Goal: Task Accomplishment & Management: Manage account settings

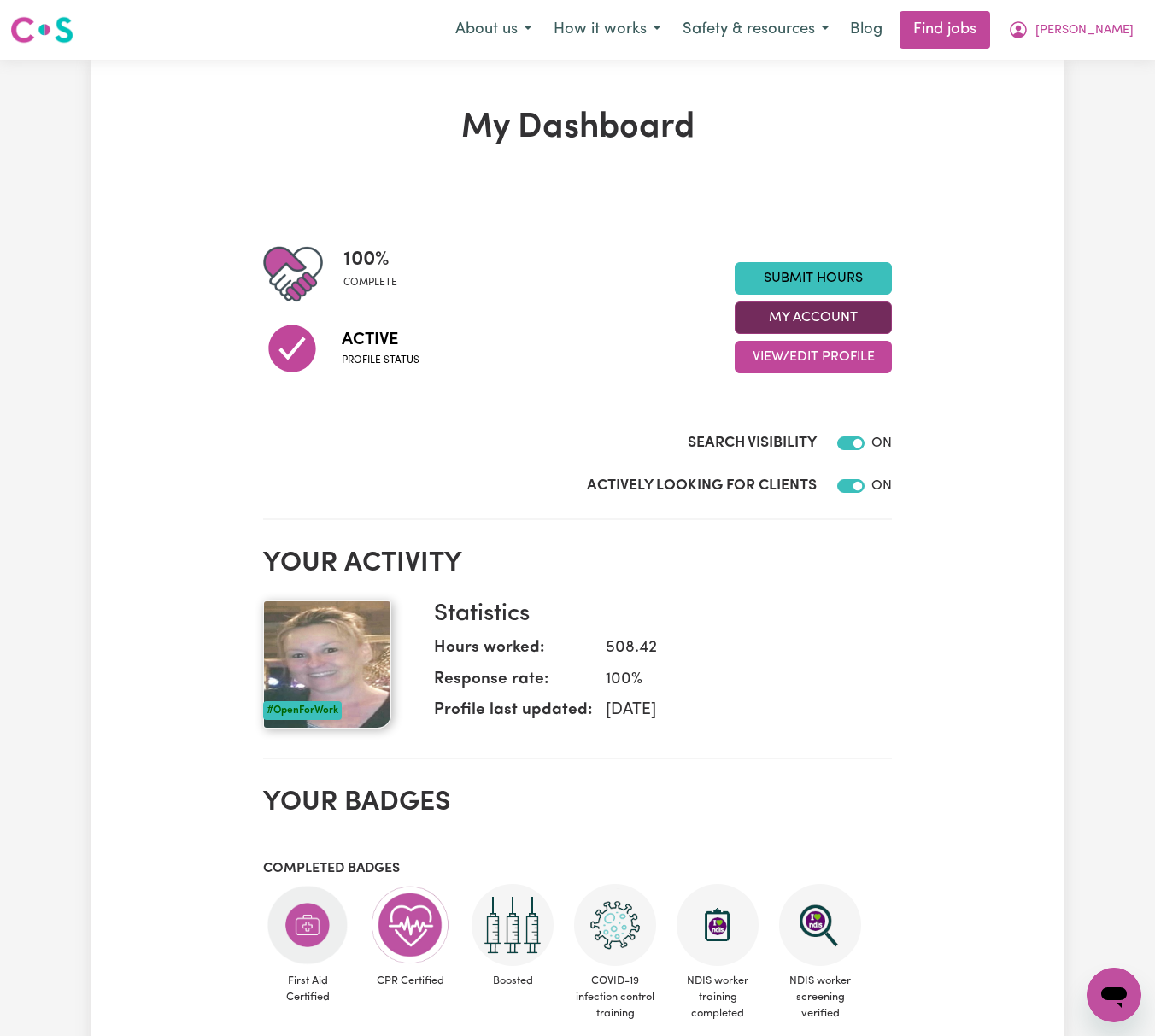
click at [864, 323] on button "My Account" at bounding box center [814, 317] width 157 height 32
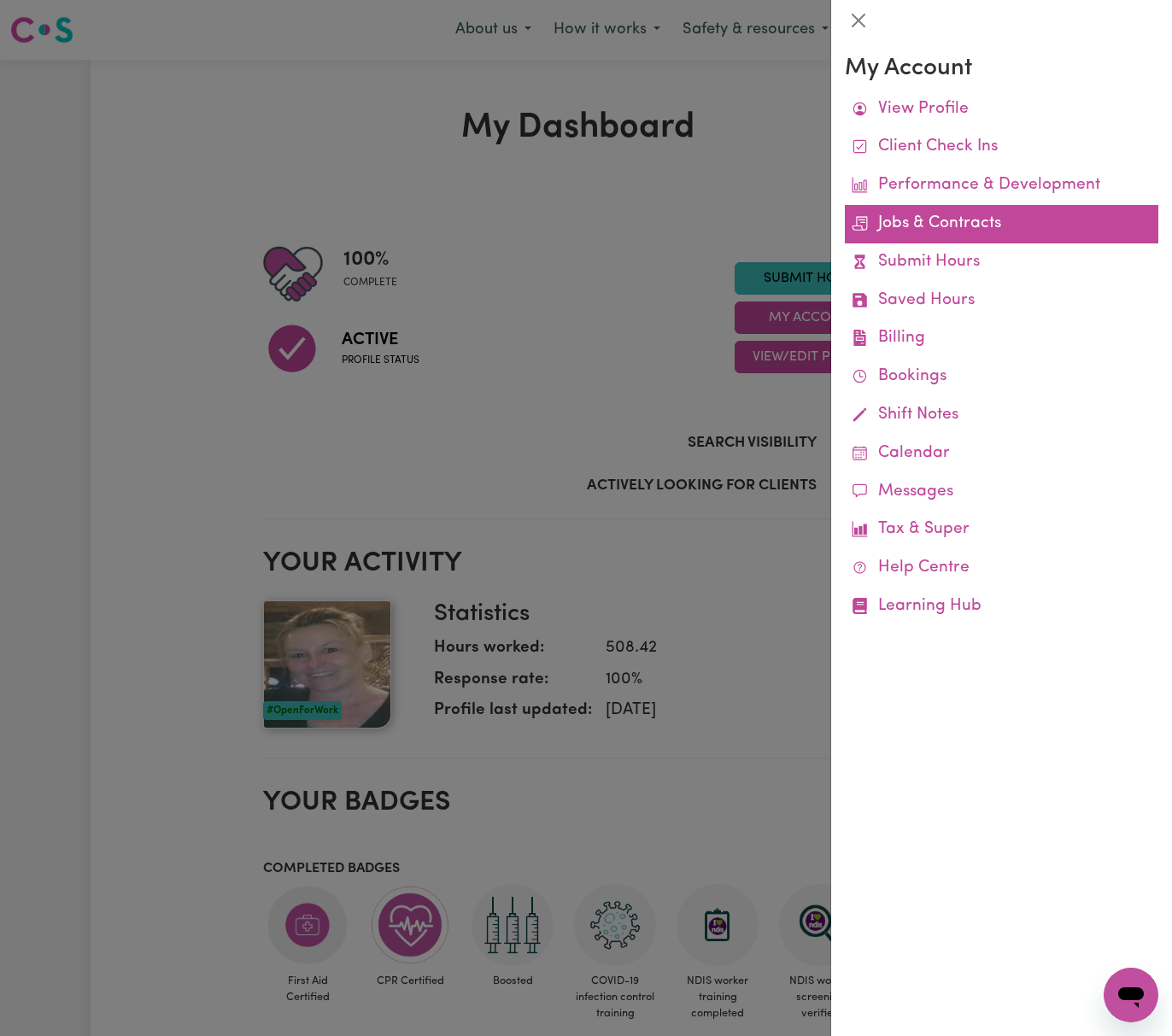
click at [947, 219] on link "Jobs & Contracts" at bounding box center [1001, 223] width 314 height 38
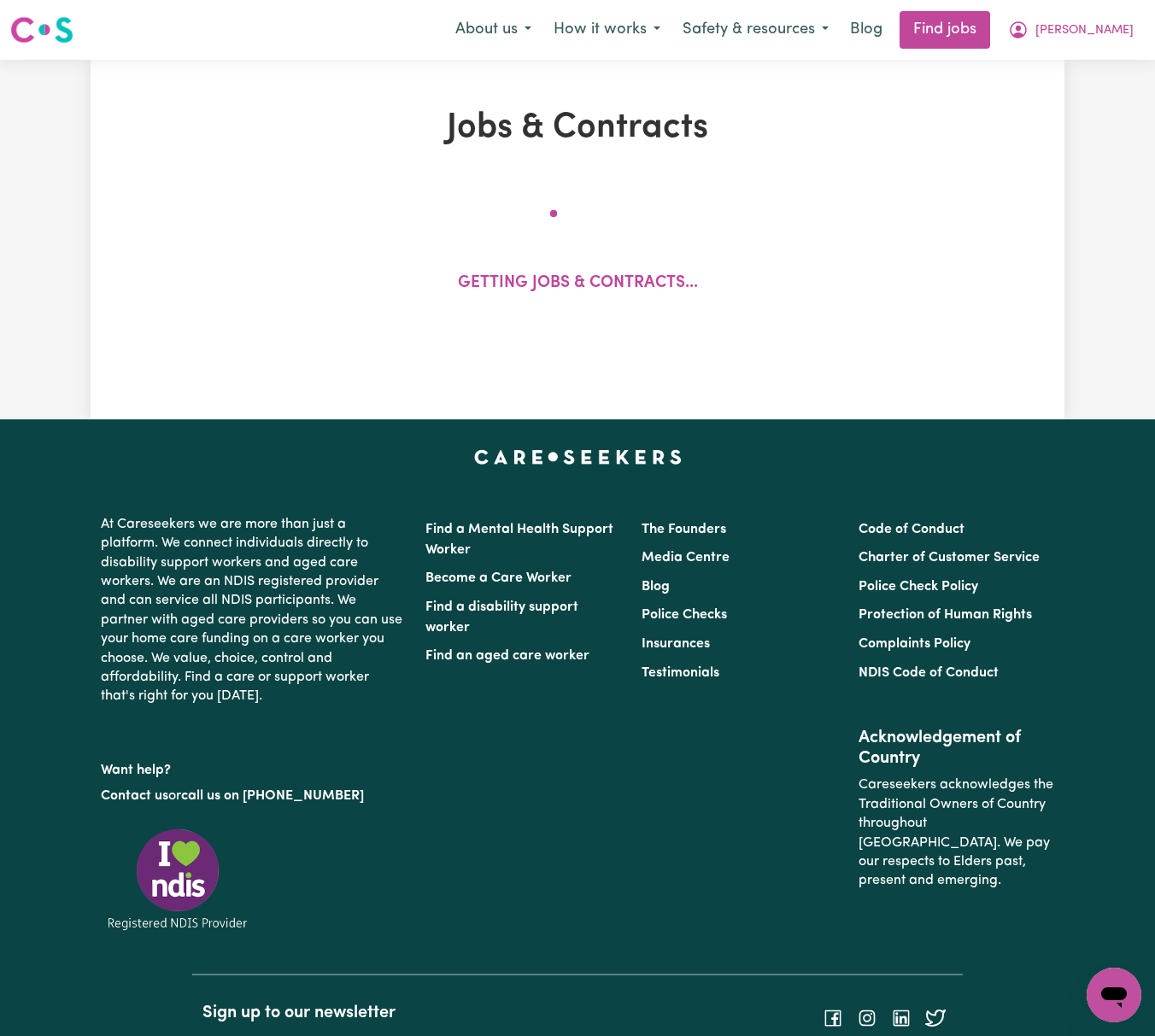
click at [952, 223] on div "Getting jobs & contracts..." at bounding box center [578, 260] width 791 height 141
click at [1118, 38] on span "[PERSON_NAME]" at bounding box center [1084, 30] width 98 height 19
click at [1119, 103] on link "My Dashboard" at bounding box center [1076, 98] width 135 height 32
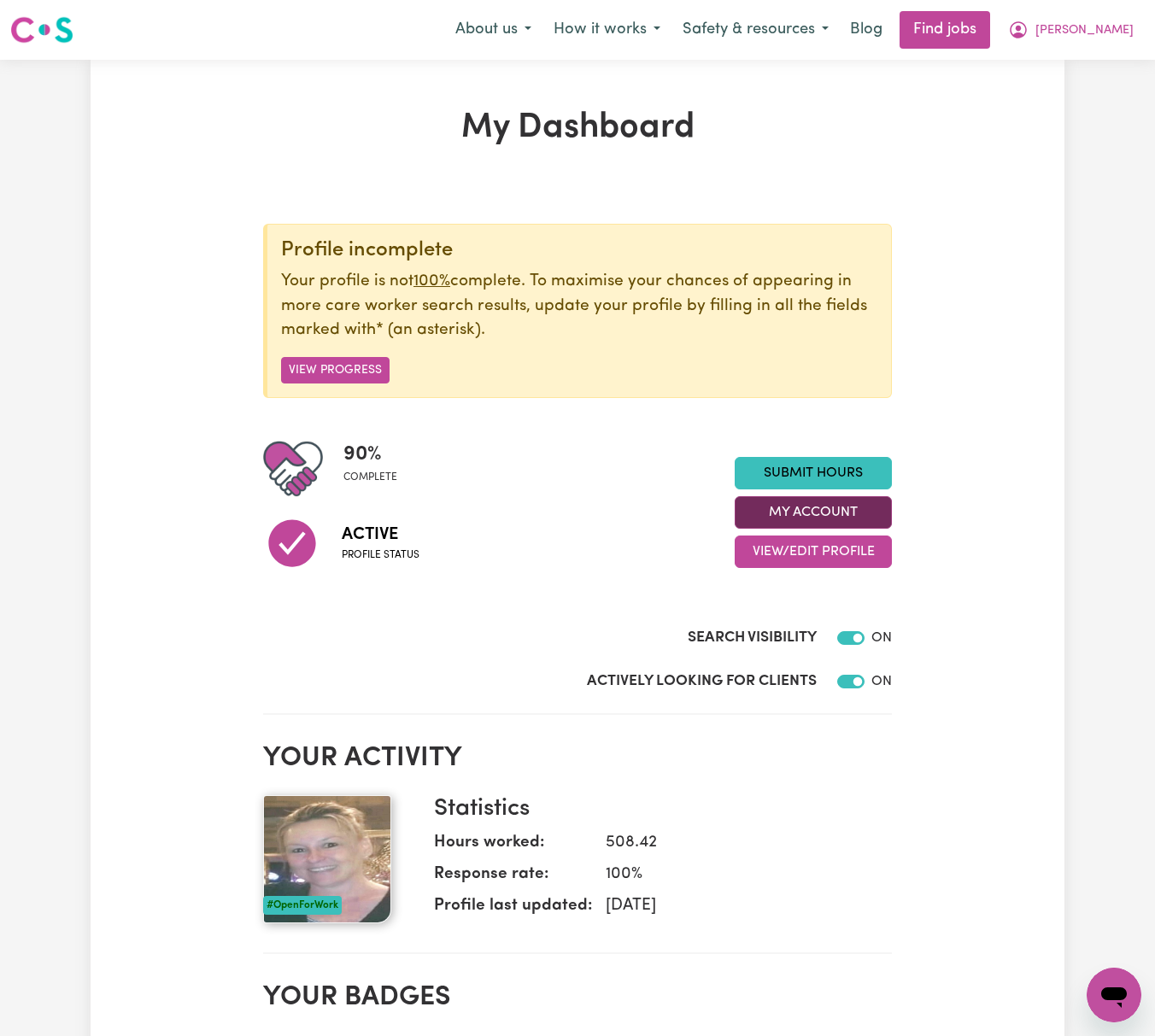
click at [865, 510] on button "My Account" at bounding box center [814, 512] width 157 height 32
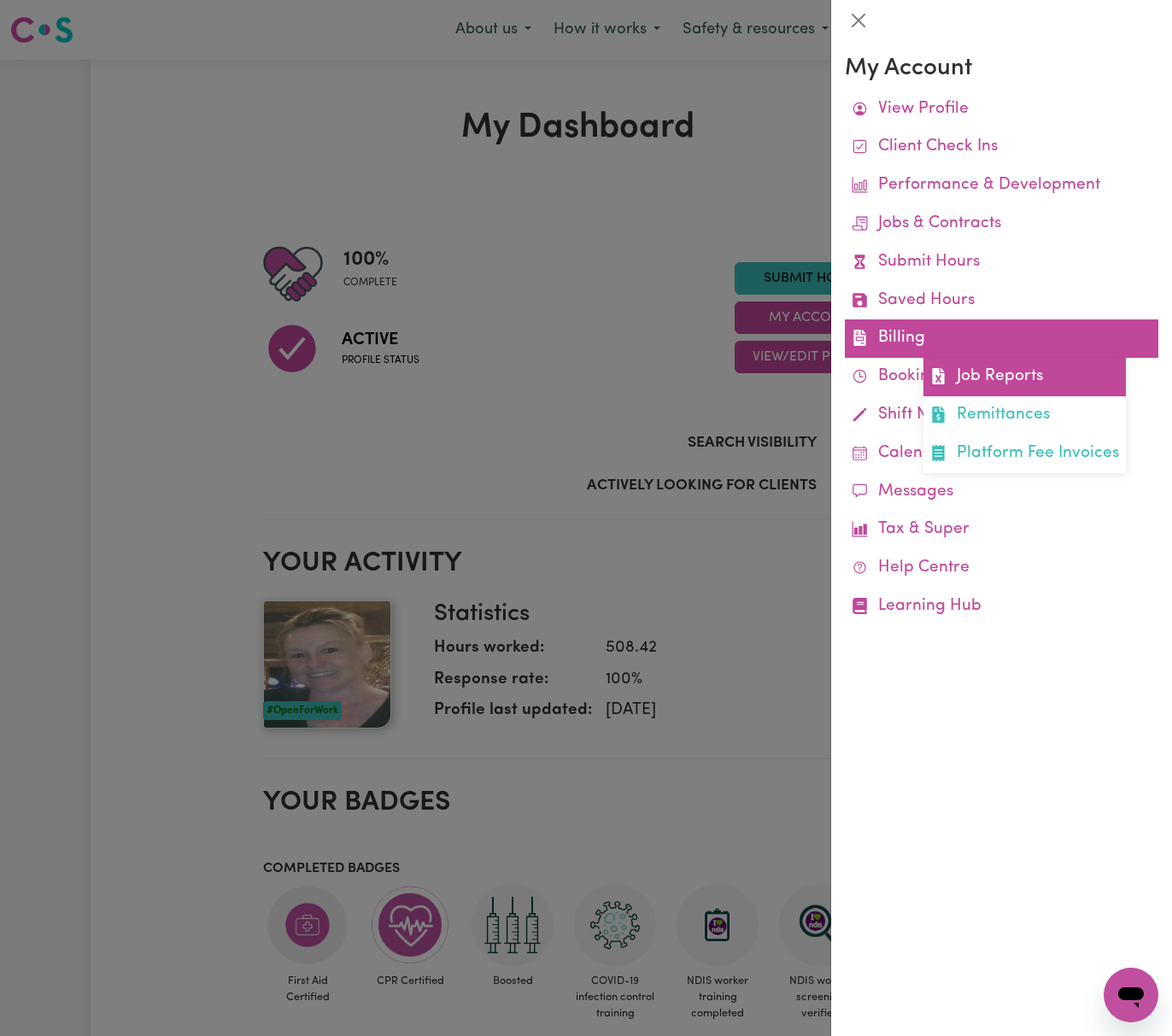
click at [968, 363] on link "Job Reports" at bounding box center [1024, 376] width 203 height 38
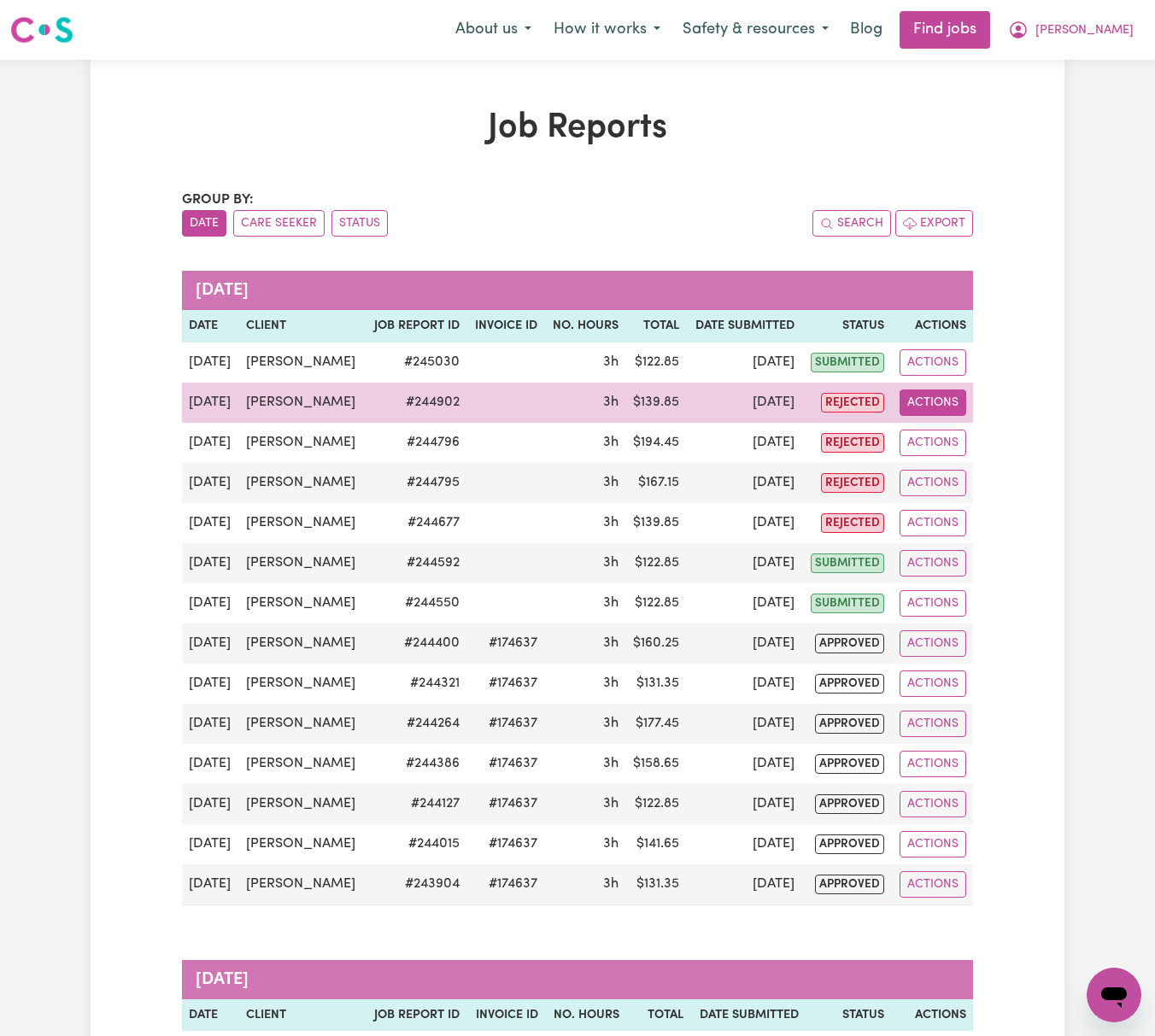
click at [950, 410] on button "Actions" at bounding box center [933, 403] width 67 height 27
click at [965, 441] on link "View Job Report" at bounding box center [975, 442] width 146 height 34
select select "pm"
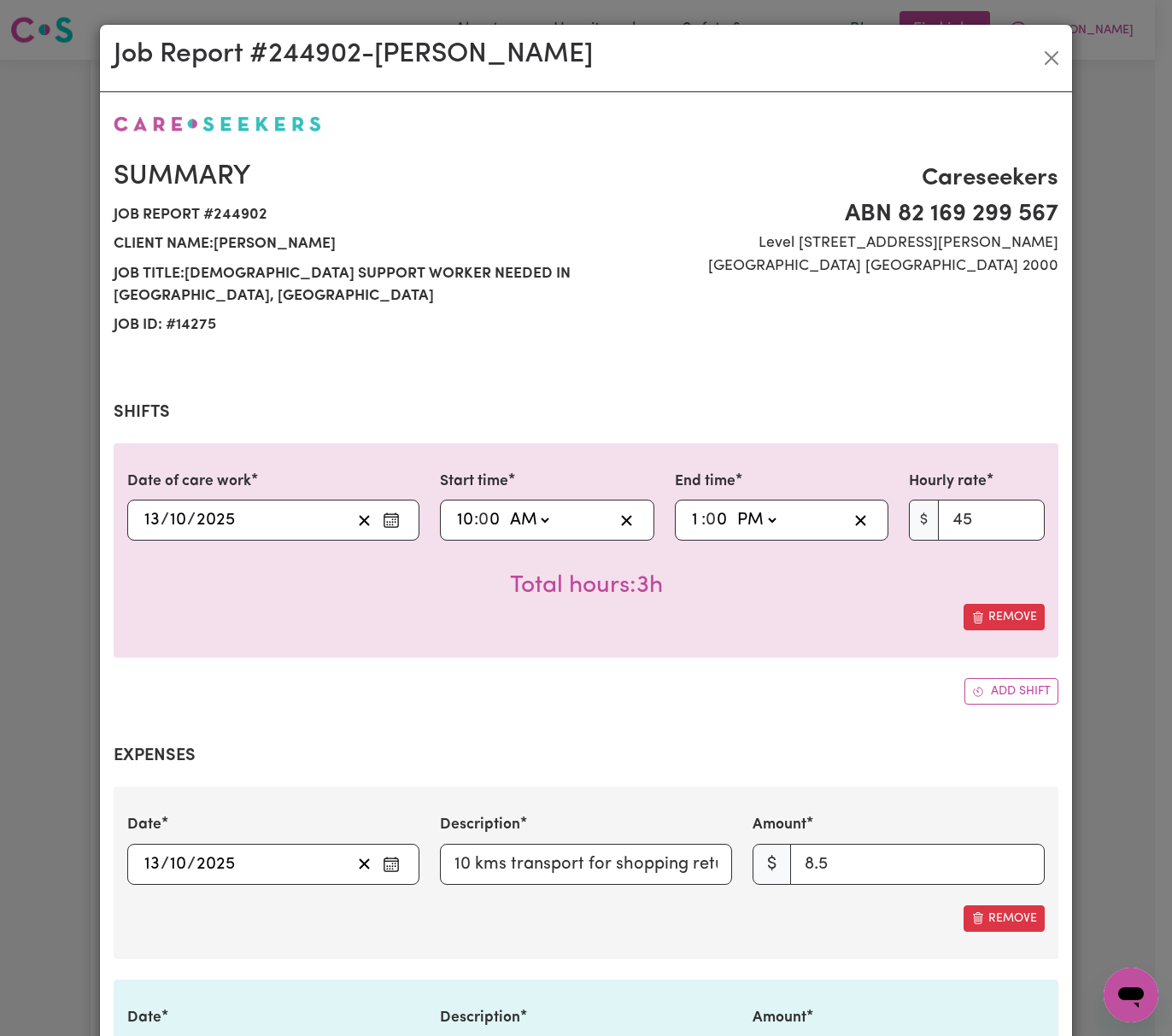
select select "45-Weekday"
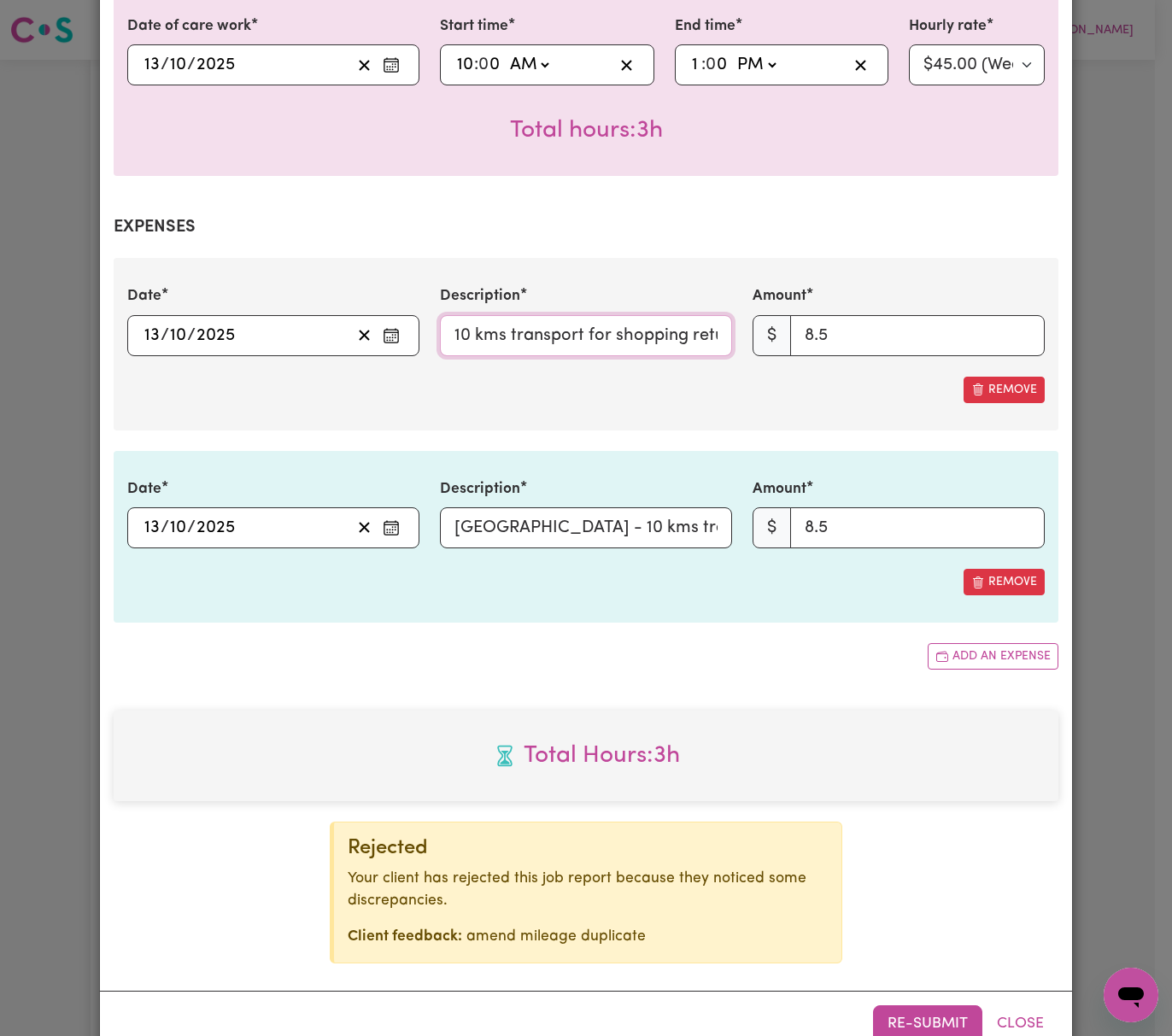
scroll to position [0, 25]
drag, startPoint x: 441, startPoint y: 339, endPoint x: 797, endPoint y: 342, distance: 356.0
click at [797, 342] on div "Date [DATE] [DATE] Description 10 kms transport for shopping return Amount $ 8.5" at bounding box center [586, 320] width 939 height 70
drag, startPoint x: 544, startPoint y: 521, endPoint x: 841, endPoint y: 524, distance: 297.0
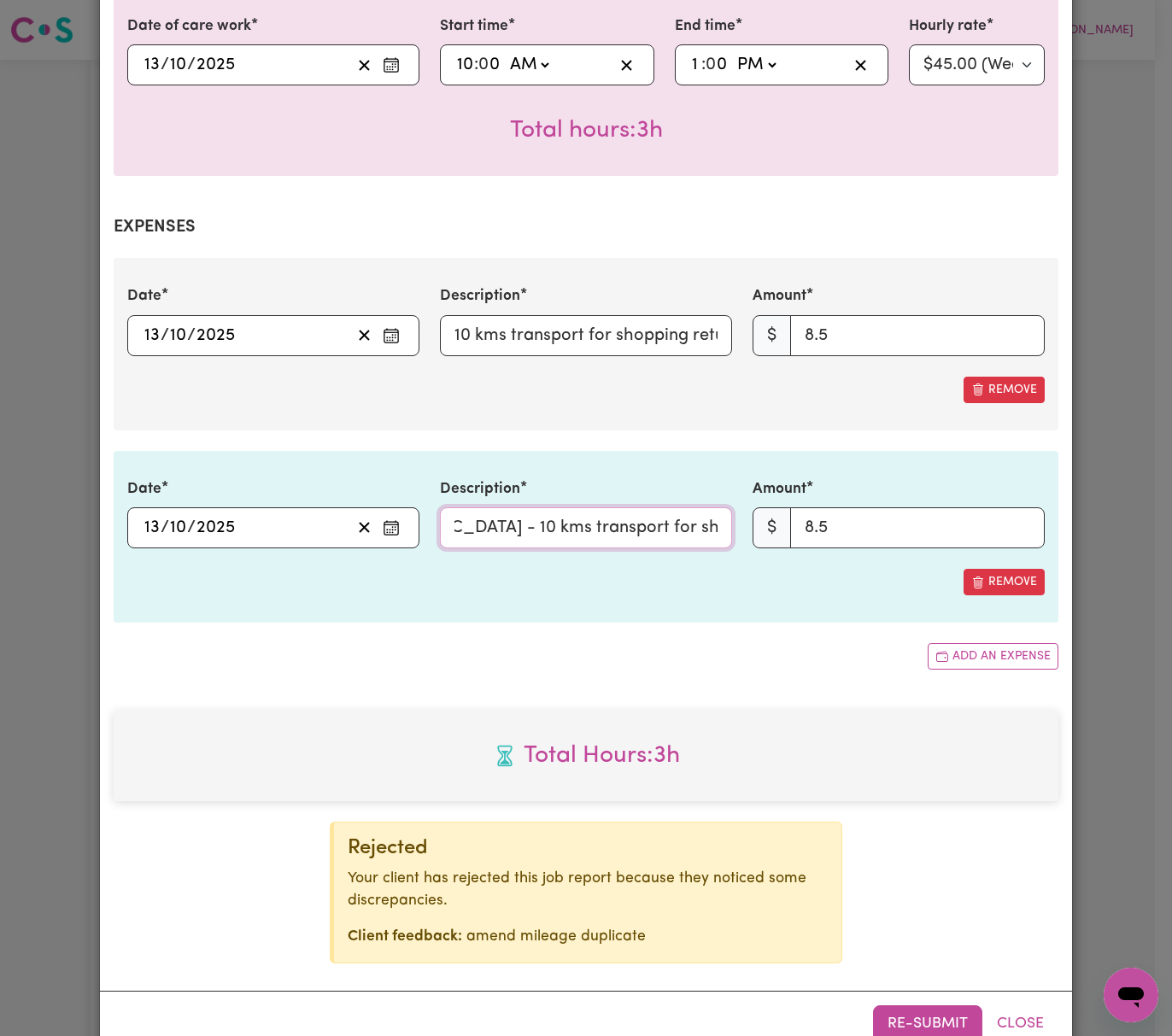
click at [841, 524] on div "Date [DATE] [DATE] Description Mileage - 10 kms transport for shopping return A…" at bounding box center [586, 513] width 939 height 70
click at [1010, 383] on button "Remove" at bounding box center [1004, 391] width 81 height 27
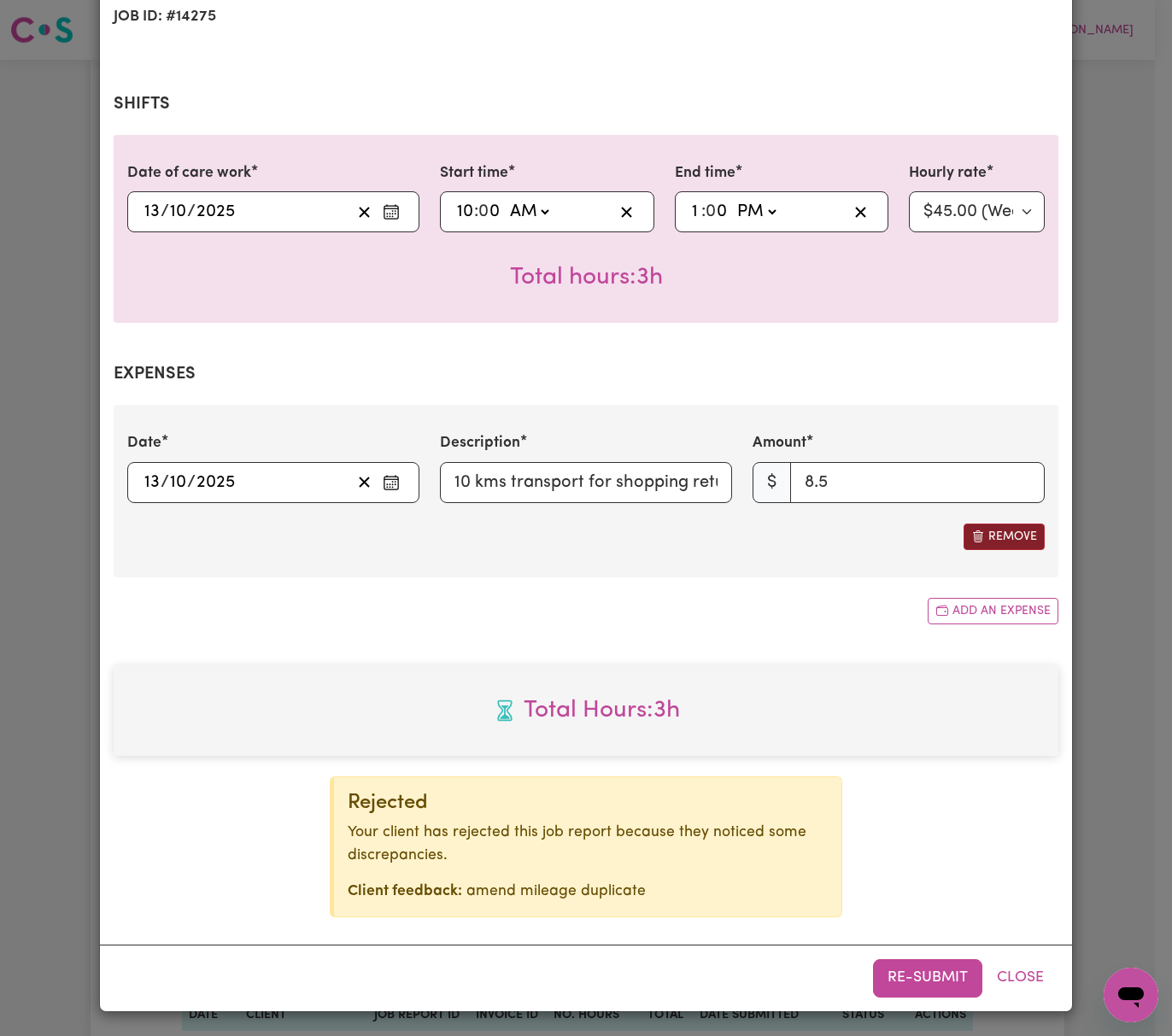
scroll to position [312, 0]
click at [920, 969] on button "Re-submit" at bounding box center [928, 978] width 109 height 38
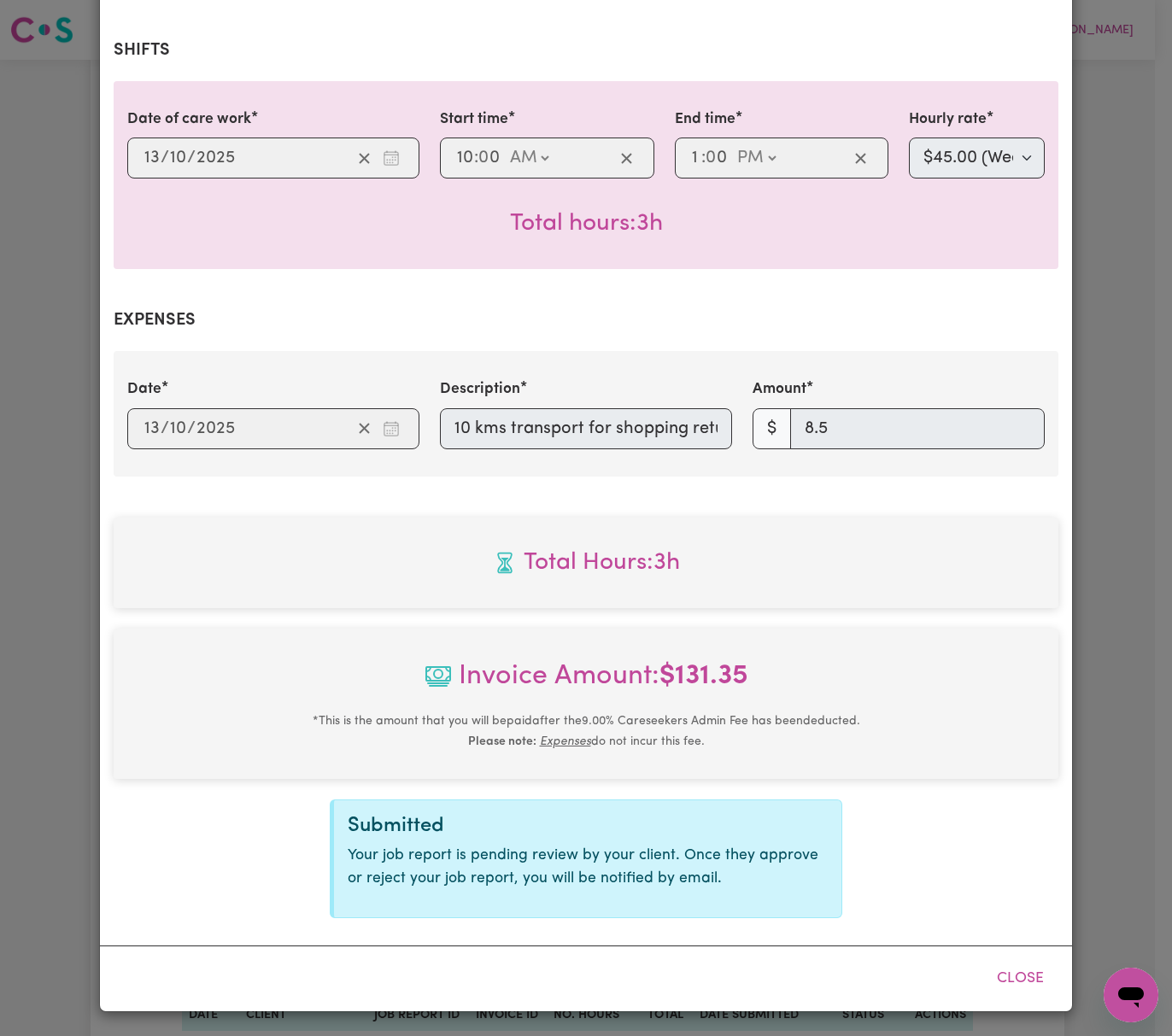
scroll to position [366, 0]
click at [1019, 981] on button "Close" at bounding box center [1020, 979] width 76 height 38
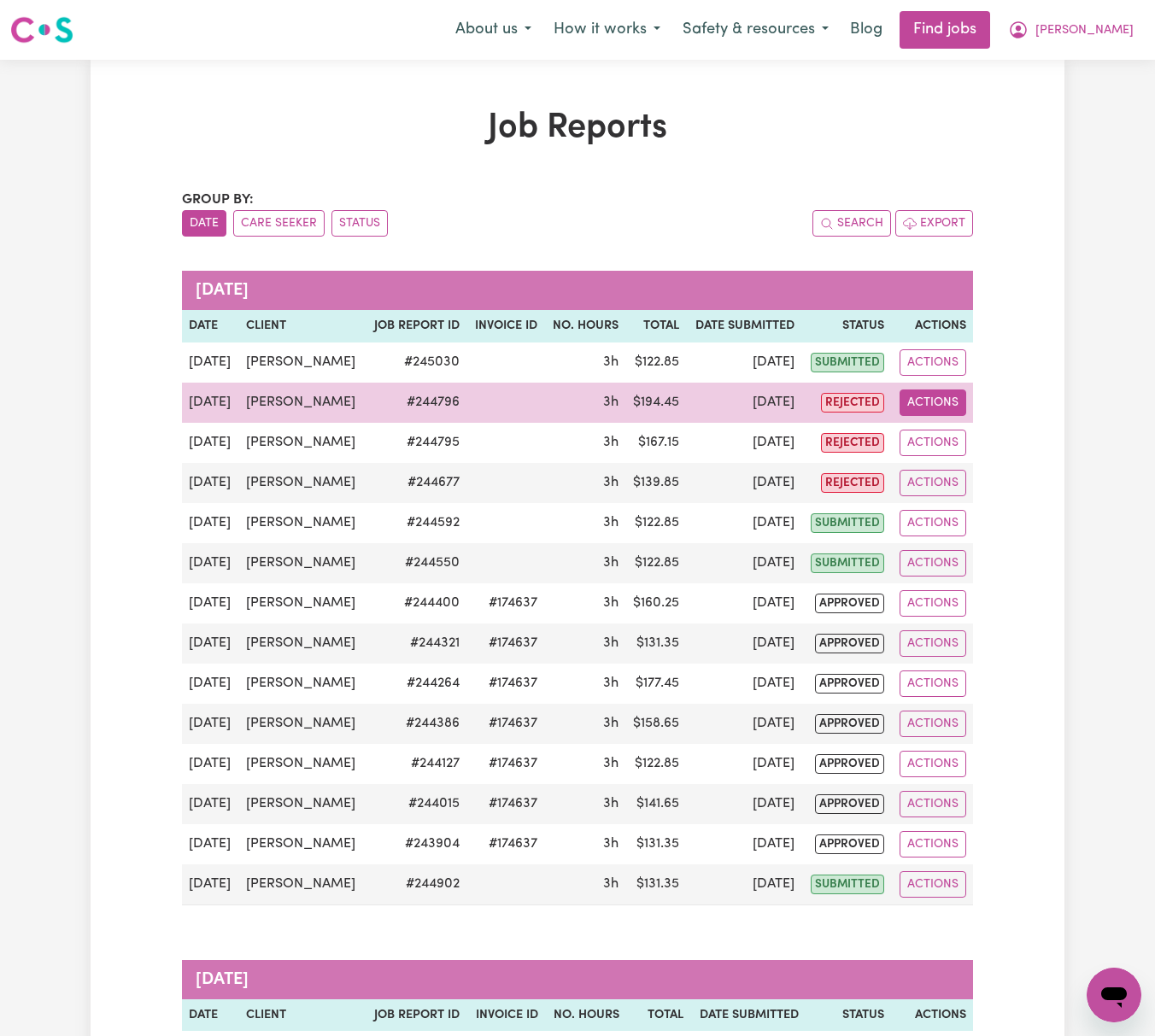
click at [941, 395] on button "Actions" at bounding box center [933, 403] width 67 height 27
click at [962, 432] on link "View Job Report" at bounding box center [975, 442] width 146 height 34
select select "pm"
select select "65-[DATE]"
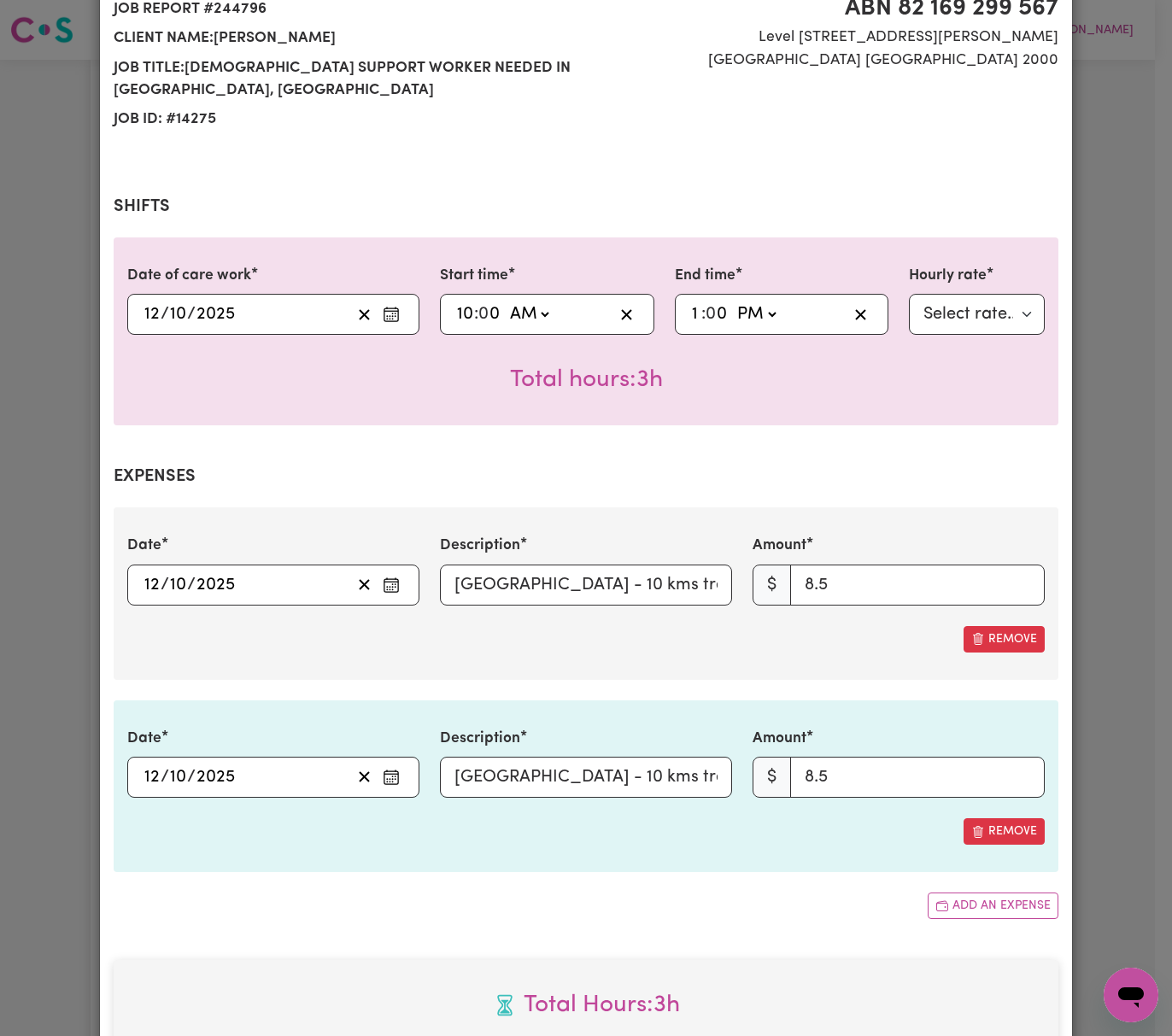
scroll to position [455, 0]
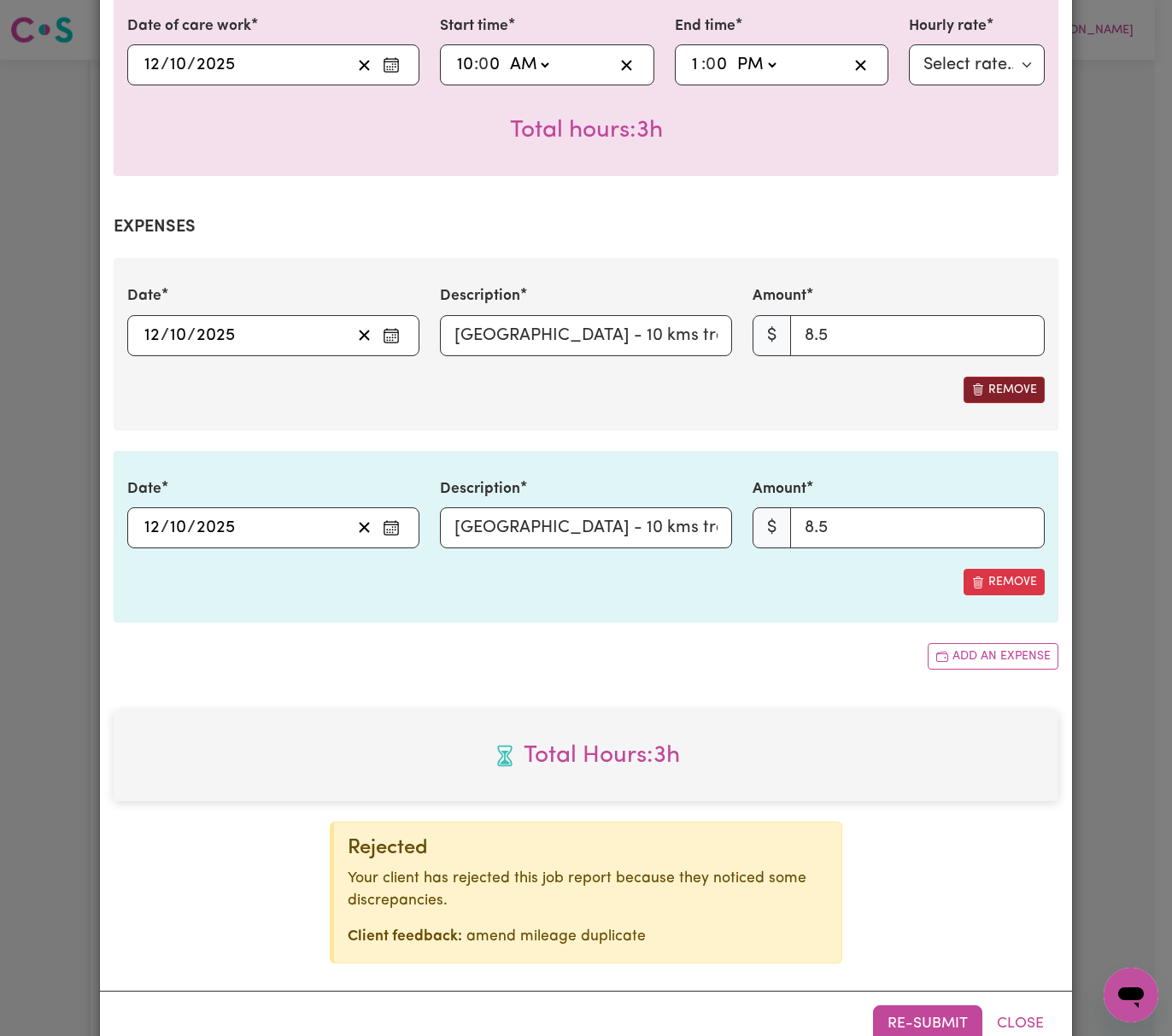
click at [986, 393] on button "Remove" at bounding box center [1004, 391] width 81 height 27
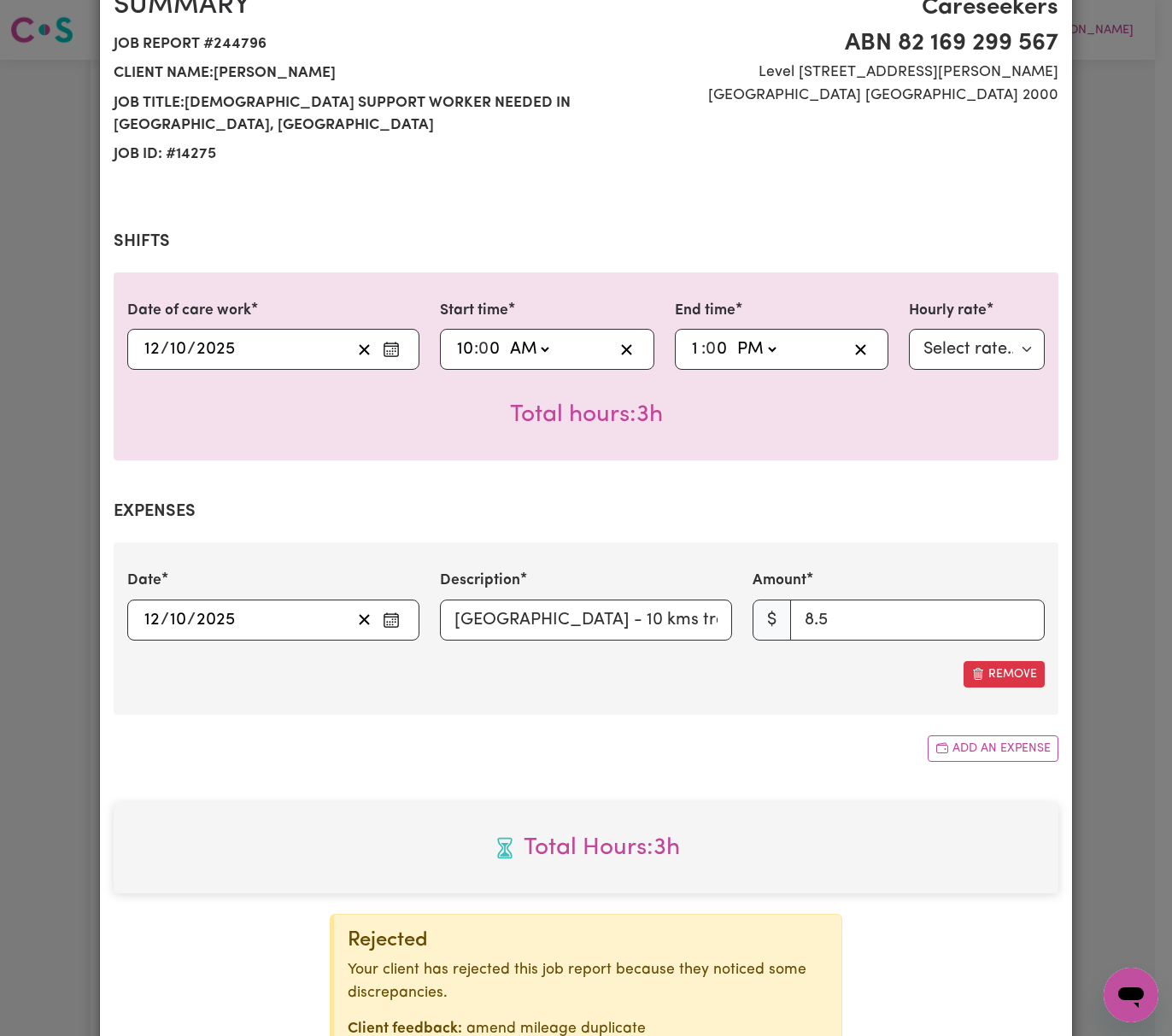
scroll to position [312, 0]
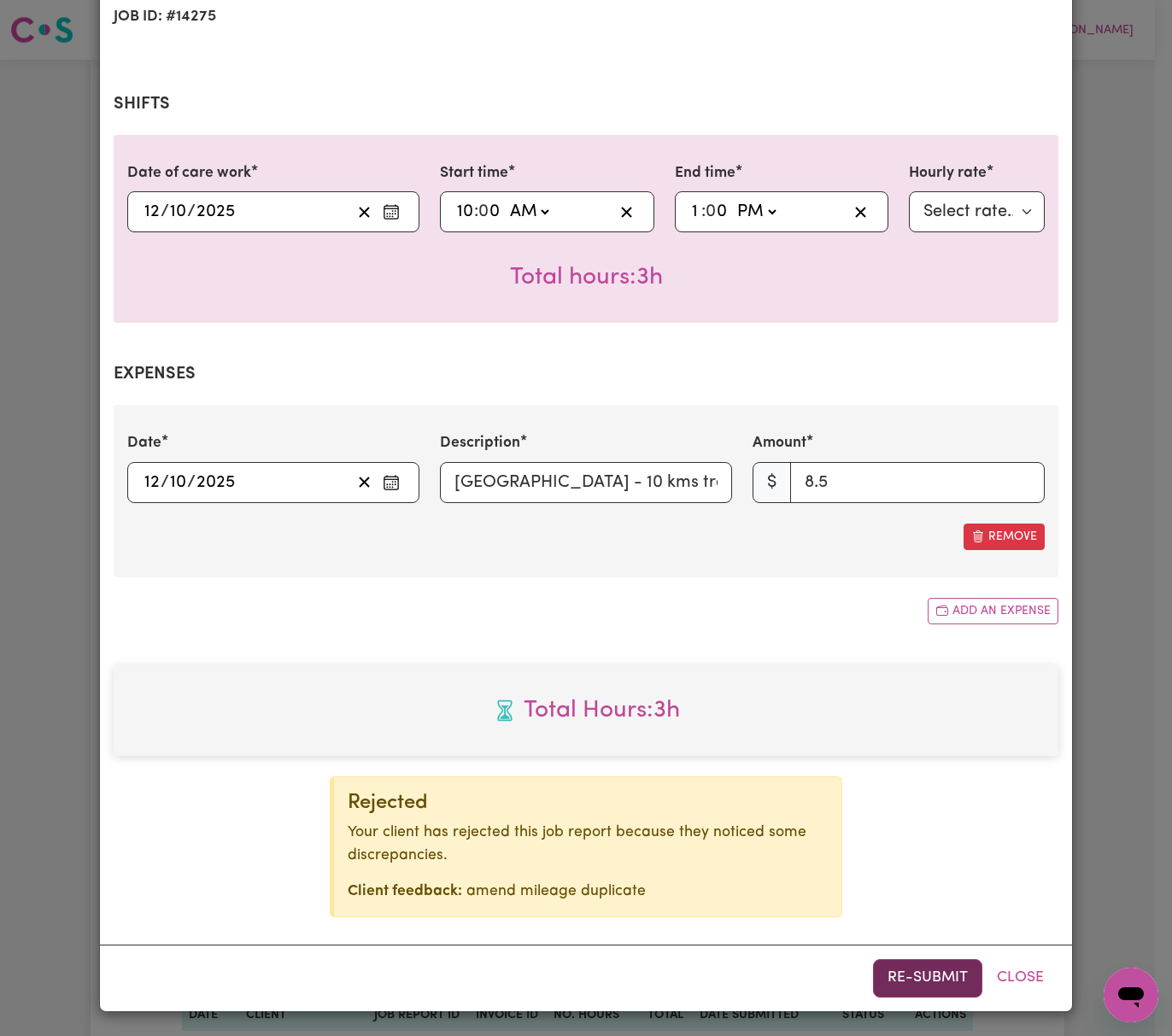
click at [933, 967] on button "Re-submit" at bounding box center [928, 978] width 109 height 38
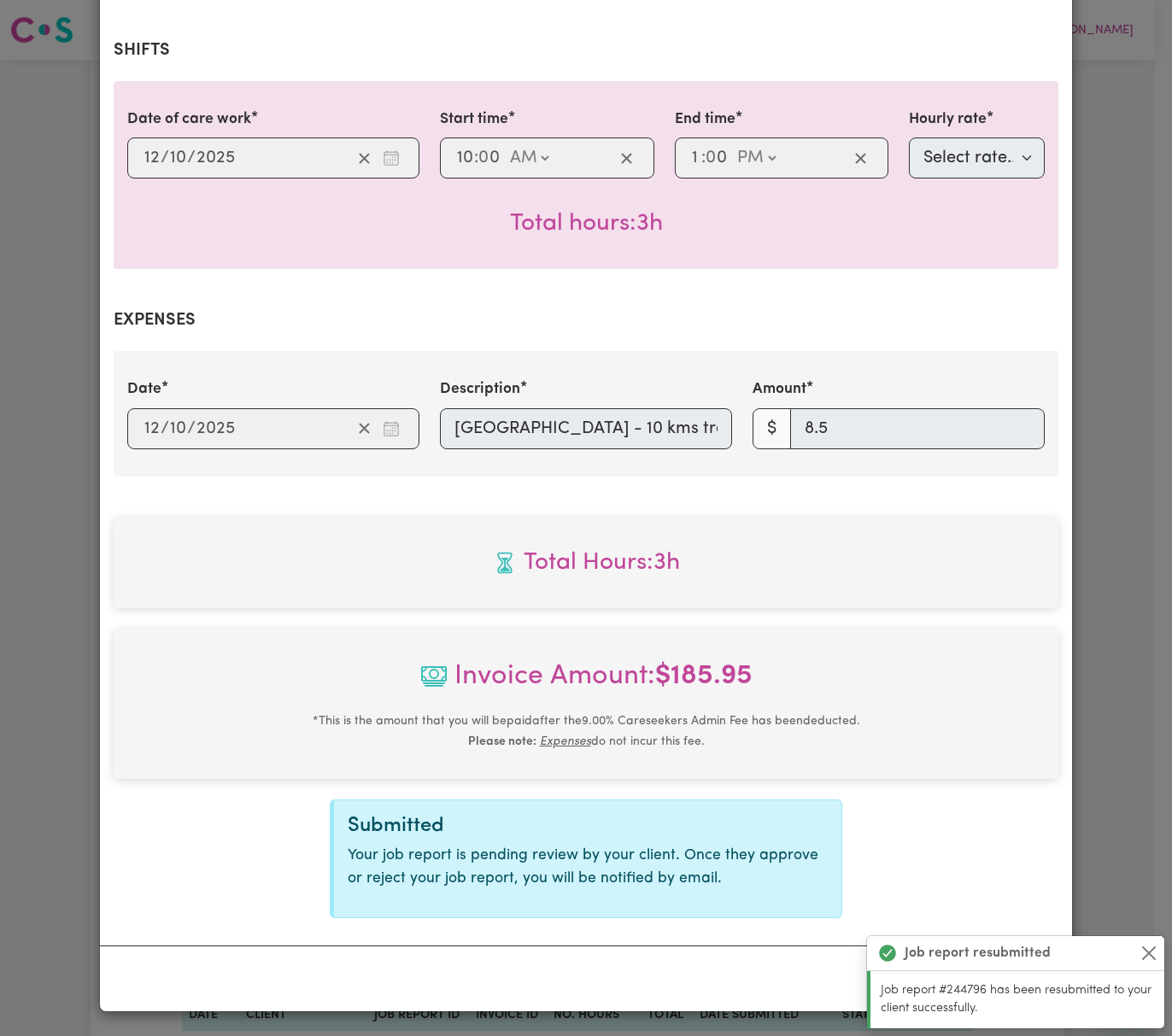
scroll to position [366, 0]
click at [1147, 960] on button "Close" at bounding box center [1149, 953] width 21 height 21
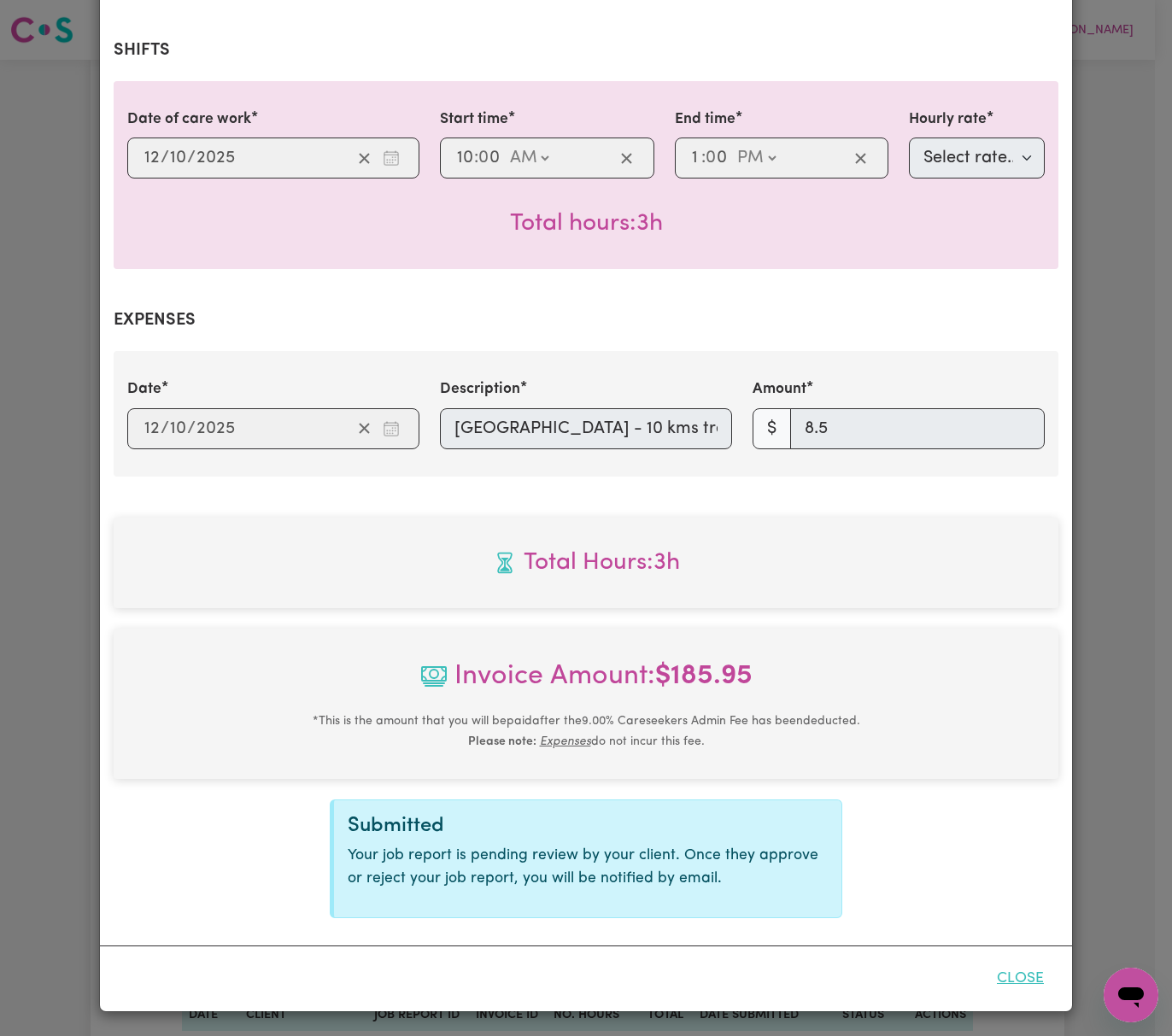
click at [1018, 969] on button "Close" at bounding box center [1020, 979] width 76 height 38
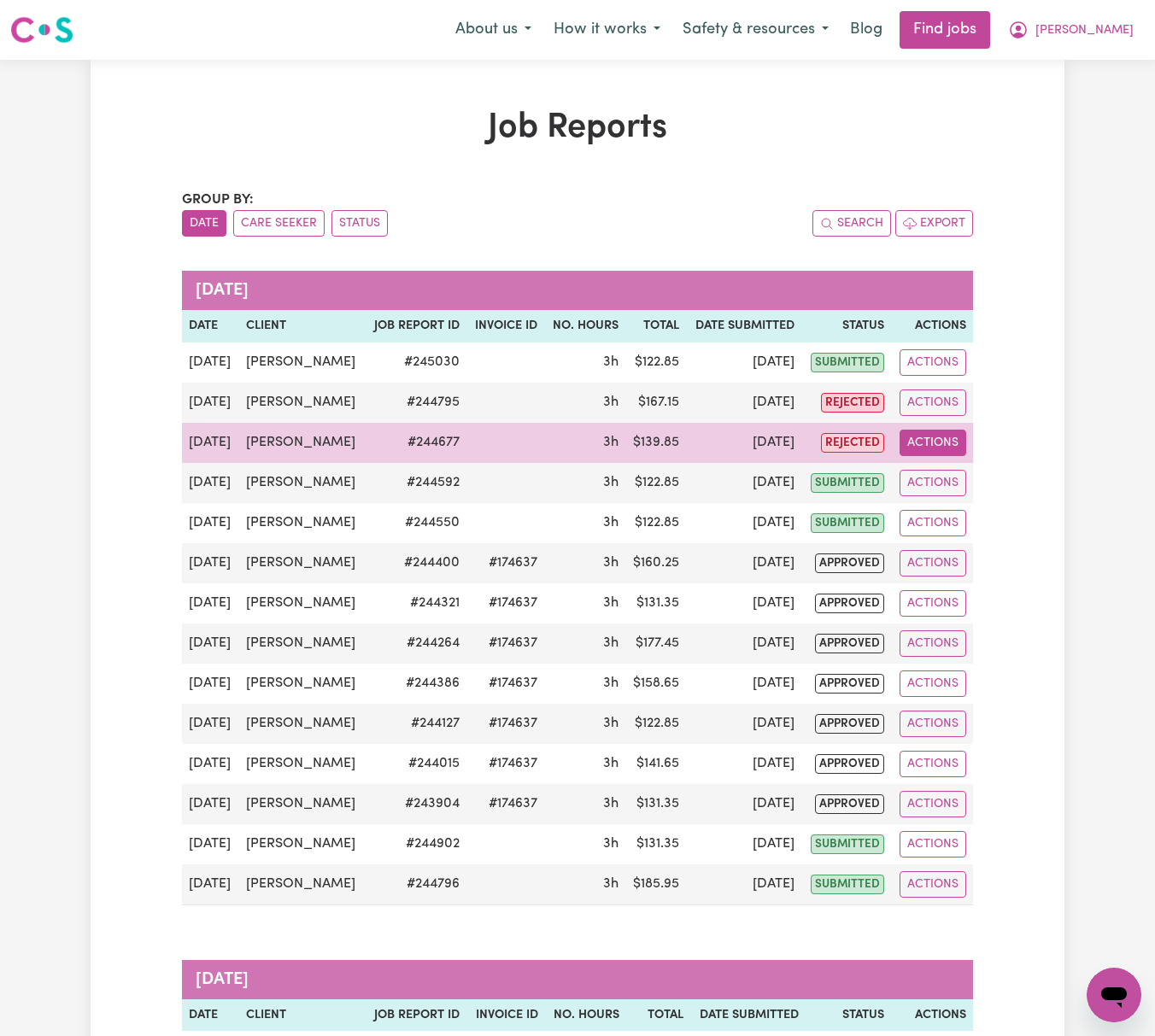
click at [945, 435] on button "Actions" at bounding box center [933, 443] width 67 height 27
click at [965, 469] on link "View Job Report" at bounding box center [975, 483] width 146 height 34
select select "pm"
select select "45-Weekday"
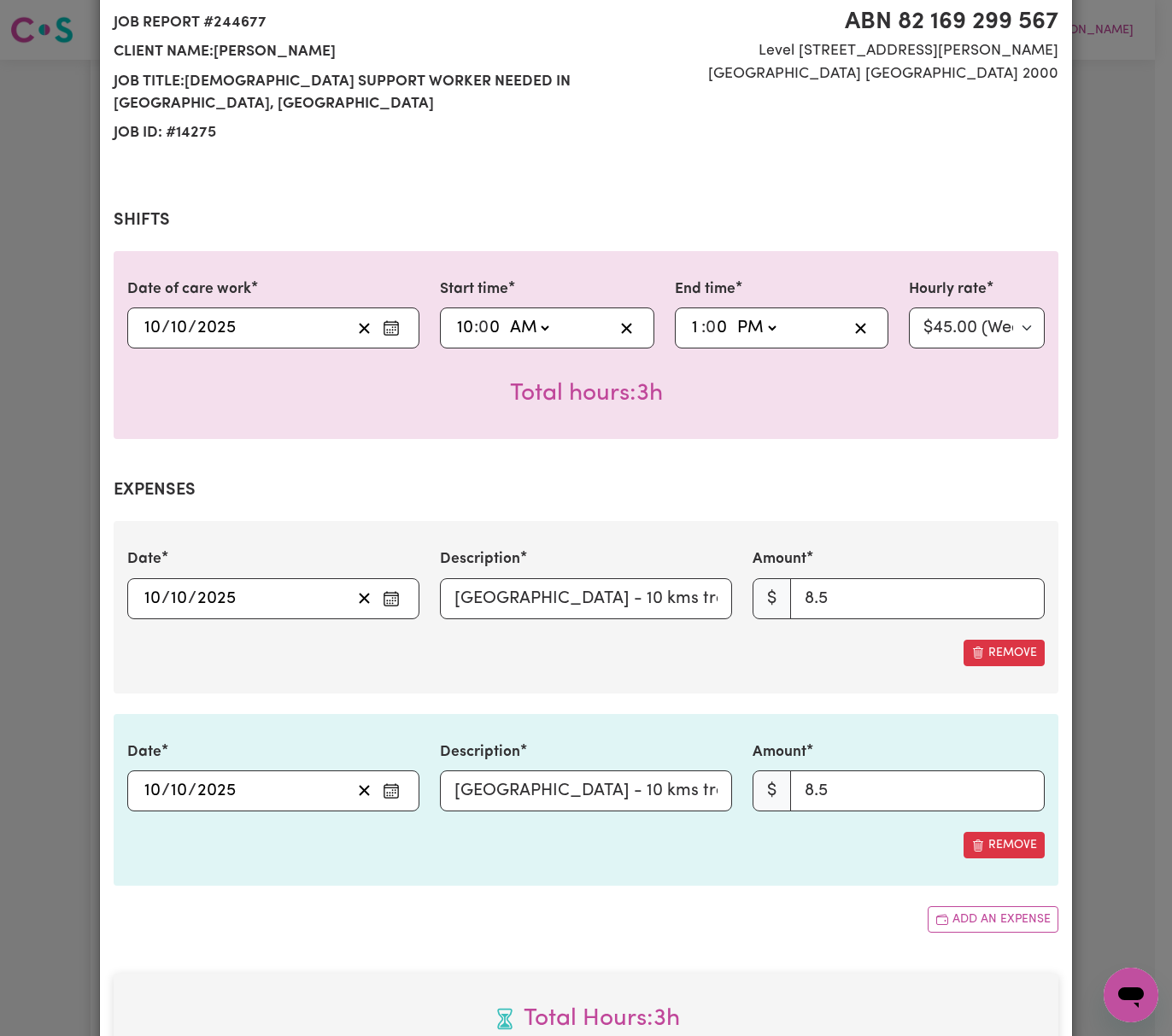
scroll to position [227, 0]
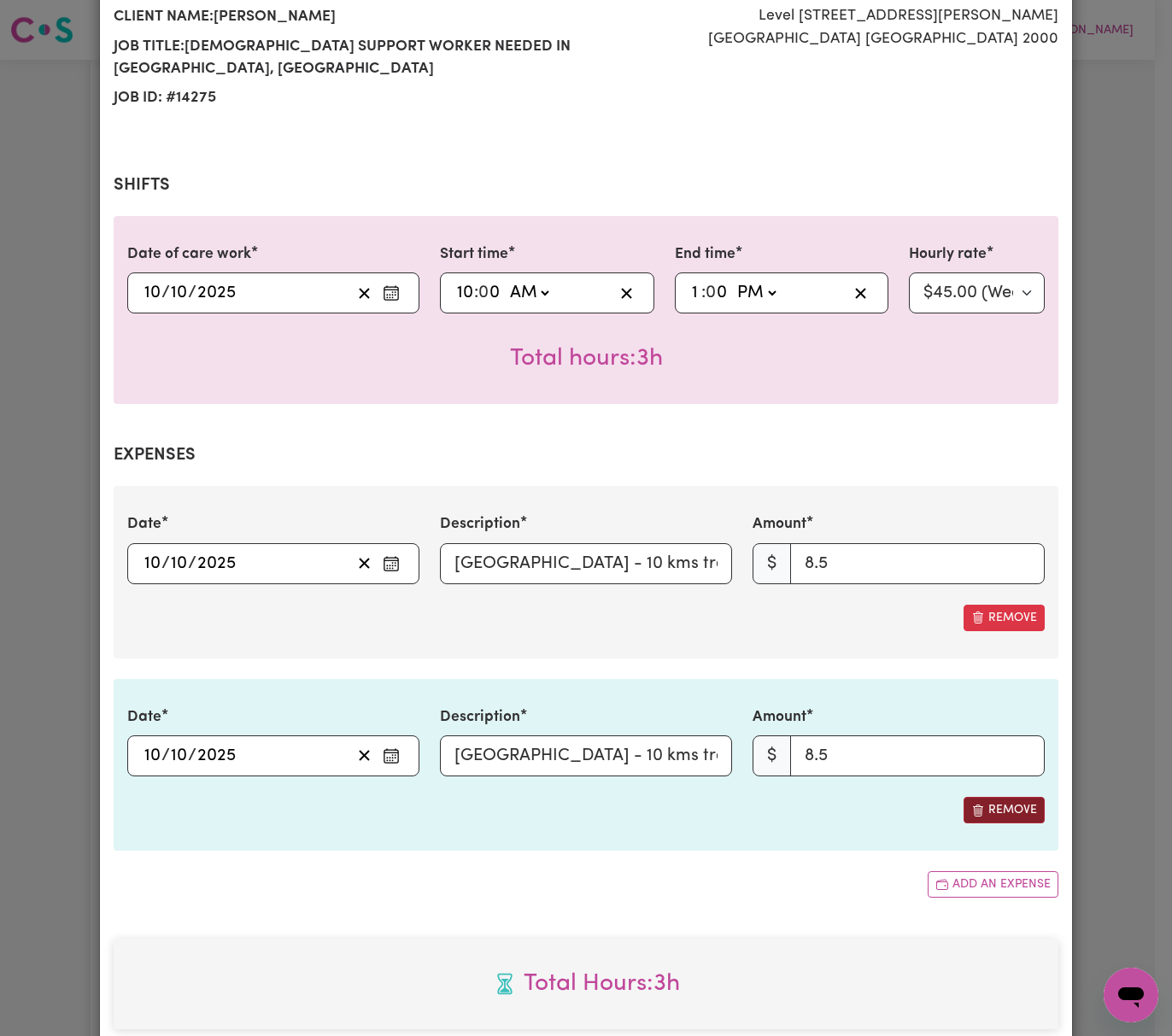
click at [991, 819] on button "Remove" at bounding box center [1004, 811] width 81 height 27
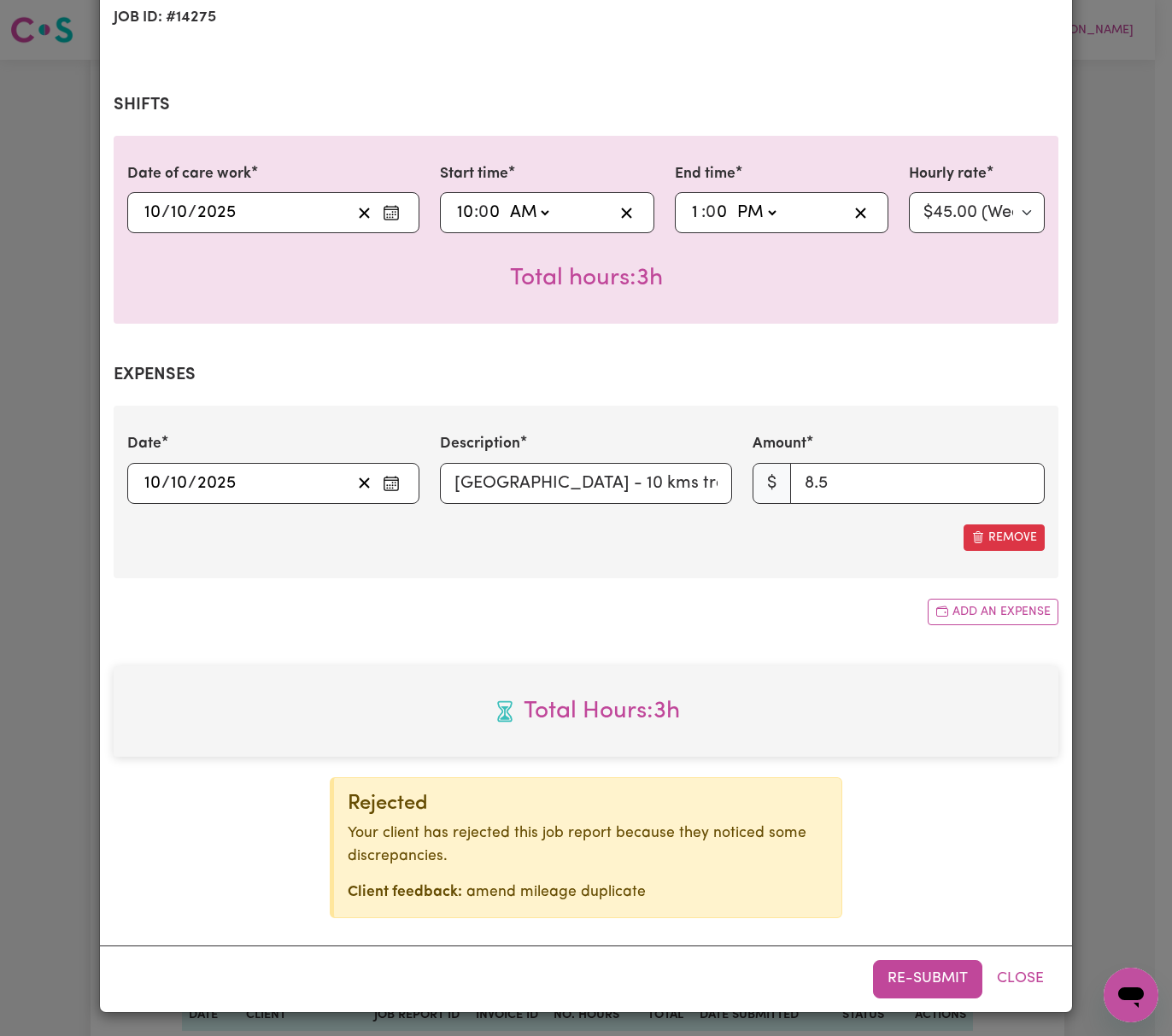
scroll to position [312, 0]
drag, startPoint x: 943, startPoint y: 991, endPoint x: 943, endPoint y: 981, distance: 10.0
click at [943, 990] on button "Re-submit" at bounding box center [928, 978] width 109 height 38
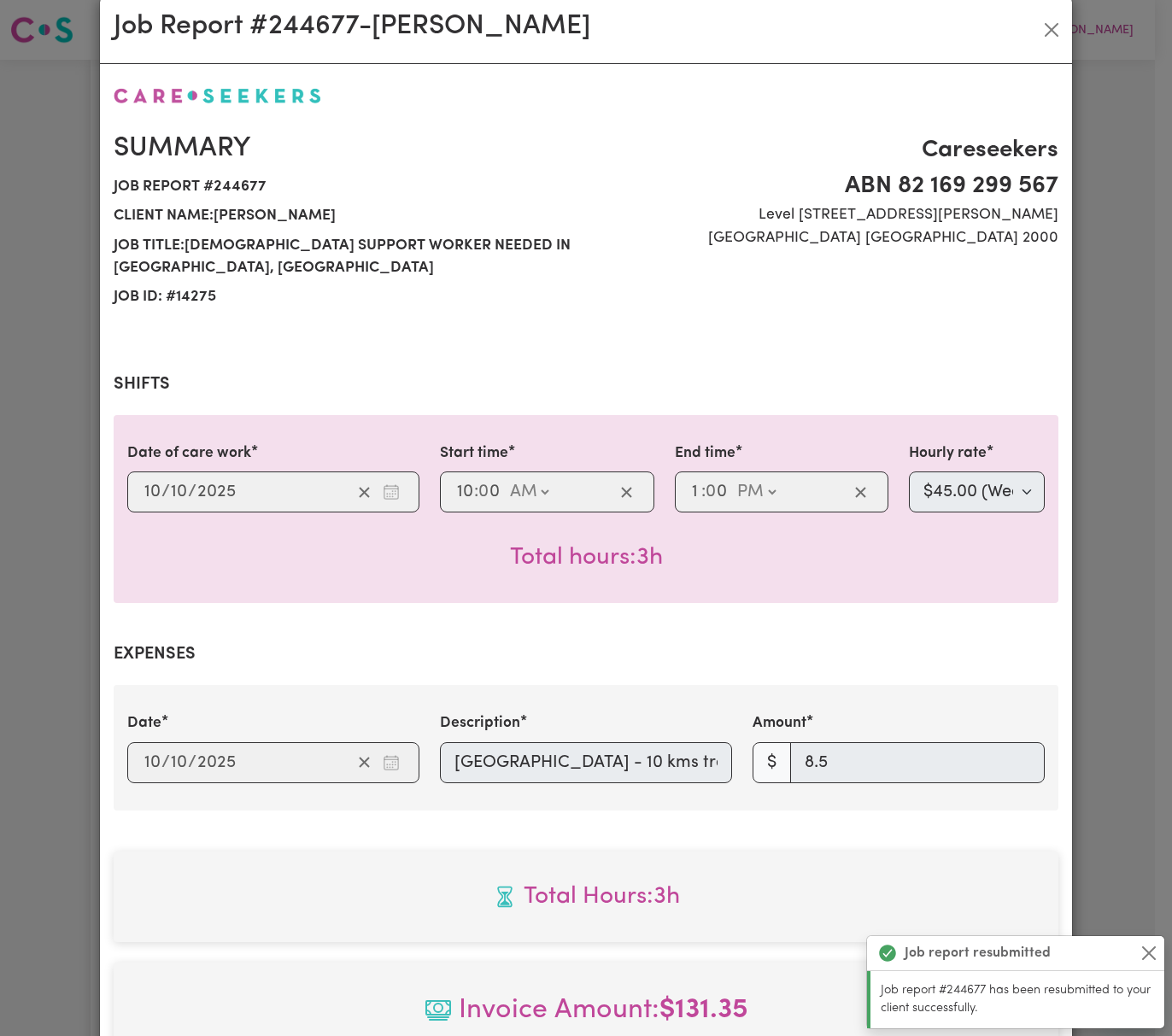
scroll to position [0, 0]
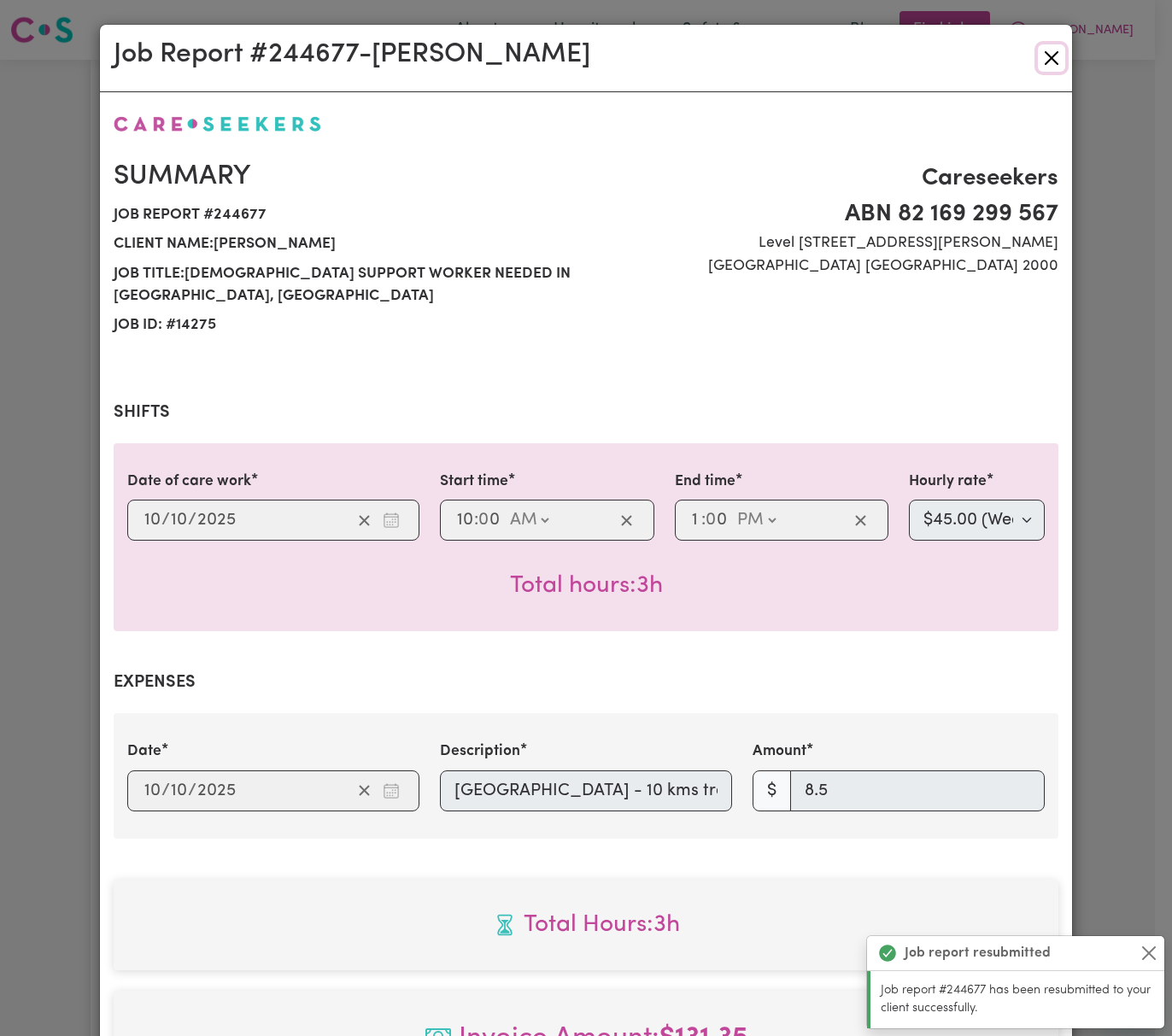
click at [1044, 48] on button "Close" at bounding box center [1051, 58] width 28 height 28
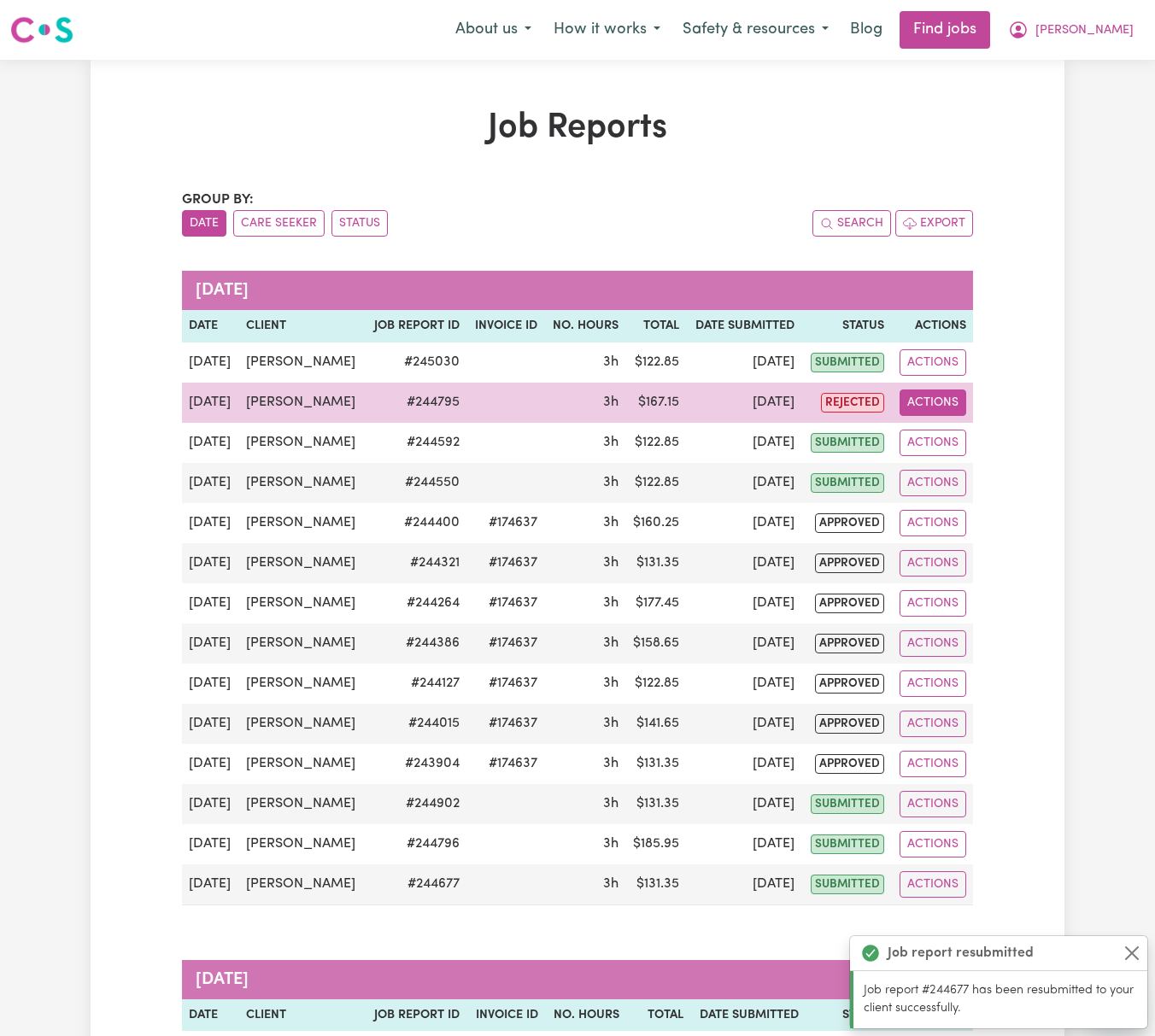
click at [940, 408] on button "Actions" at bounding box center [933, 403] width 67 height 27
click at [984, 429] on link "View Job Report" at bounding box center [975, 442] width 146 height 34
select select "pm"
select select "55-[DATE]"
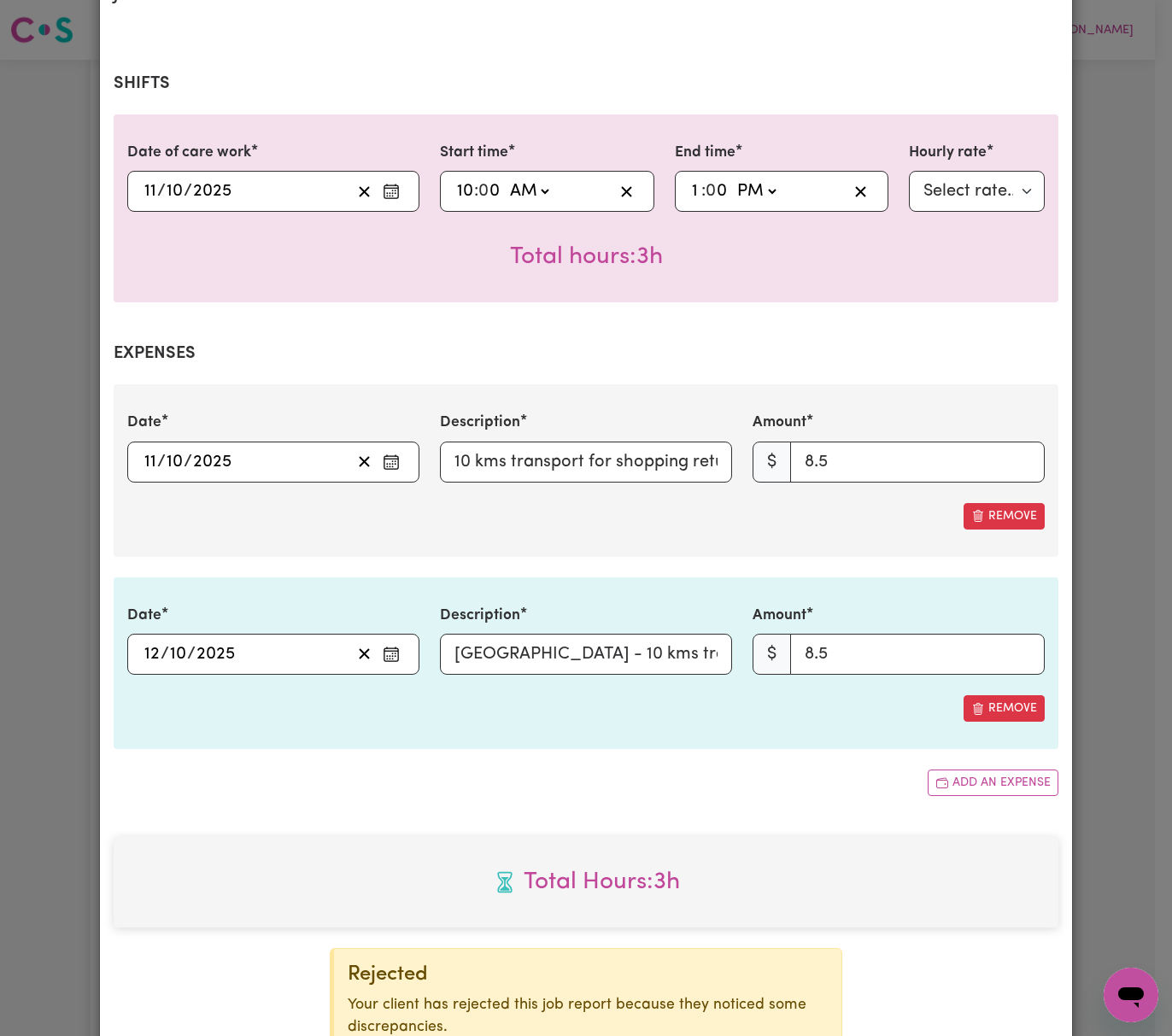
scroll to position [279, 0]
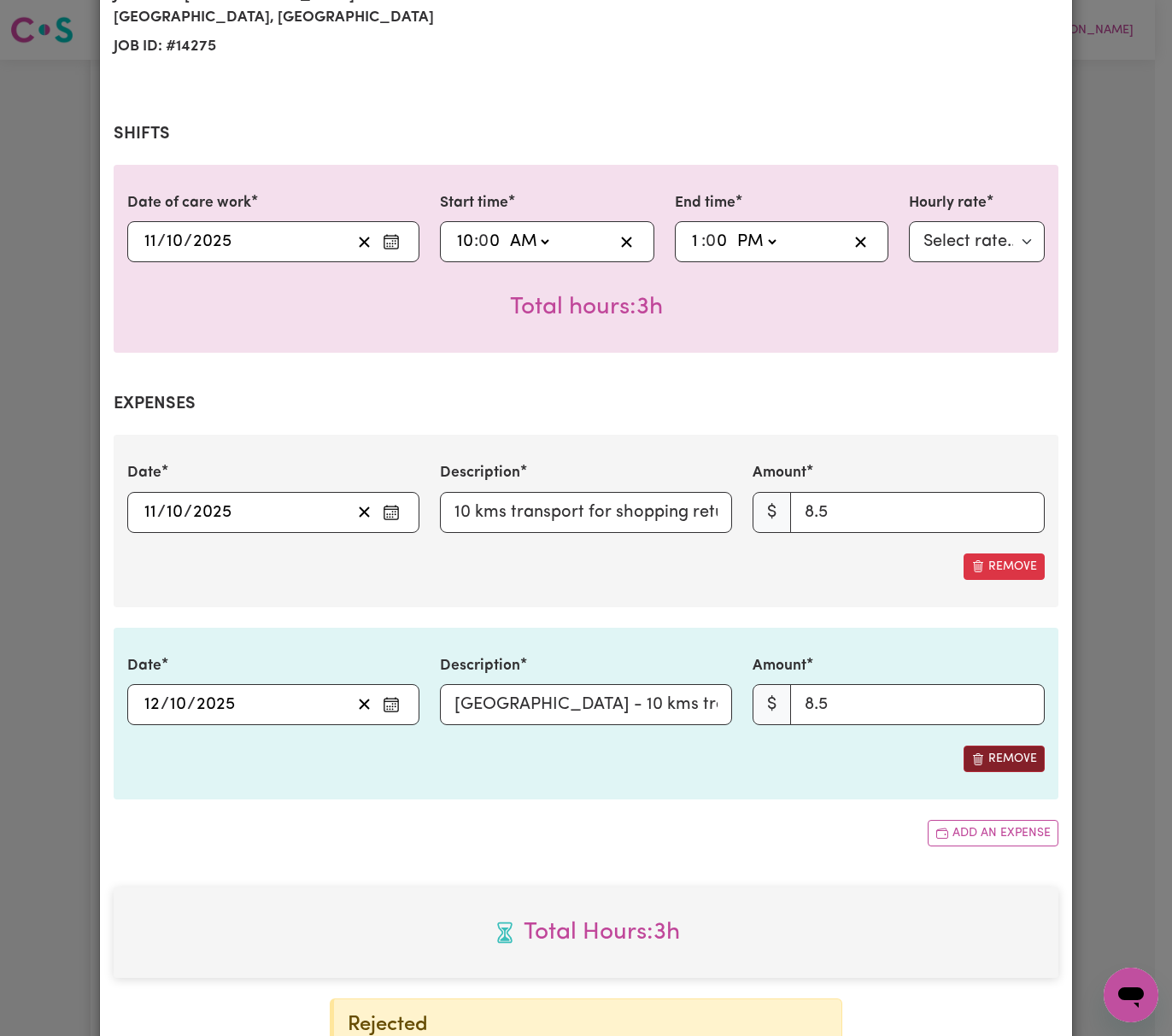
click at [1019, 764] on button "Remove" at bounding box center [1004, 759] width 81 height 27
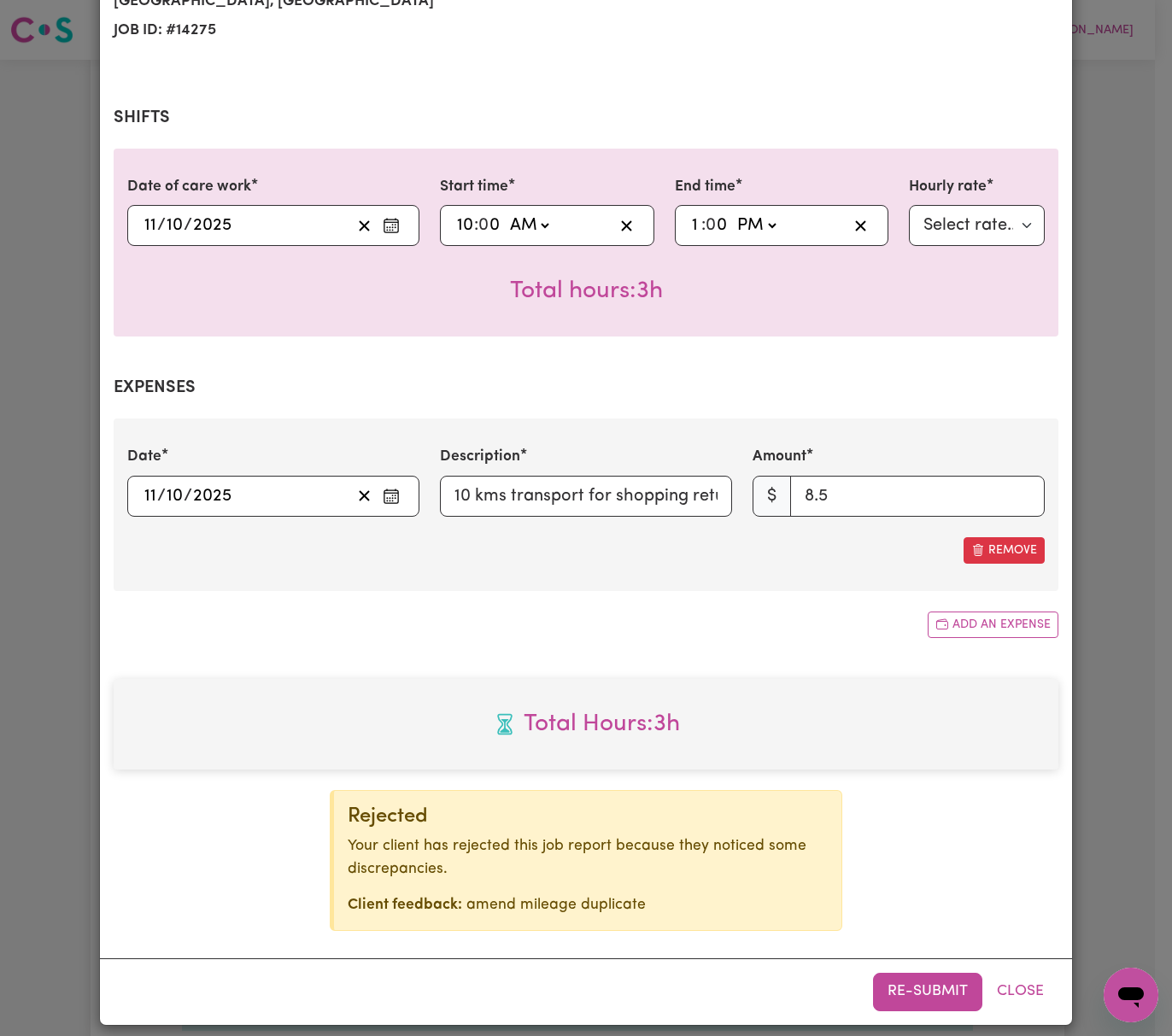
scroll to position [312, 0]
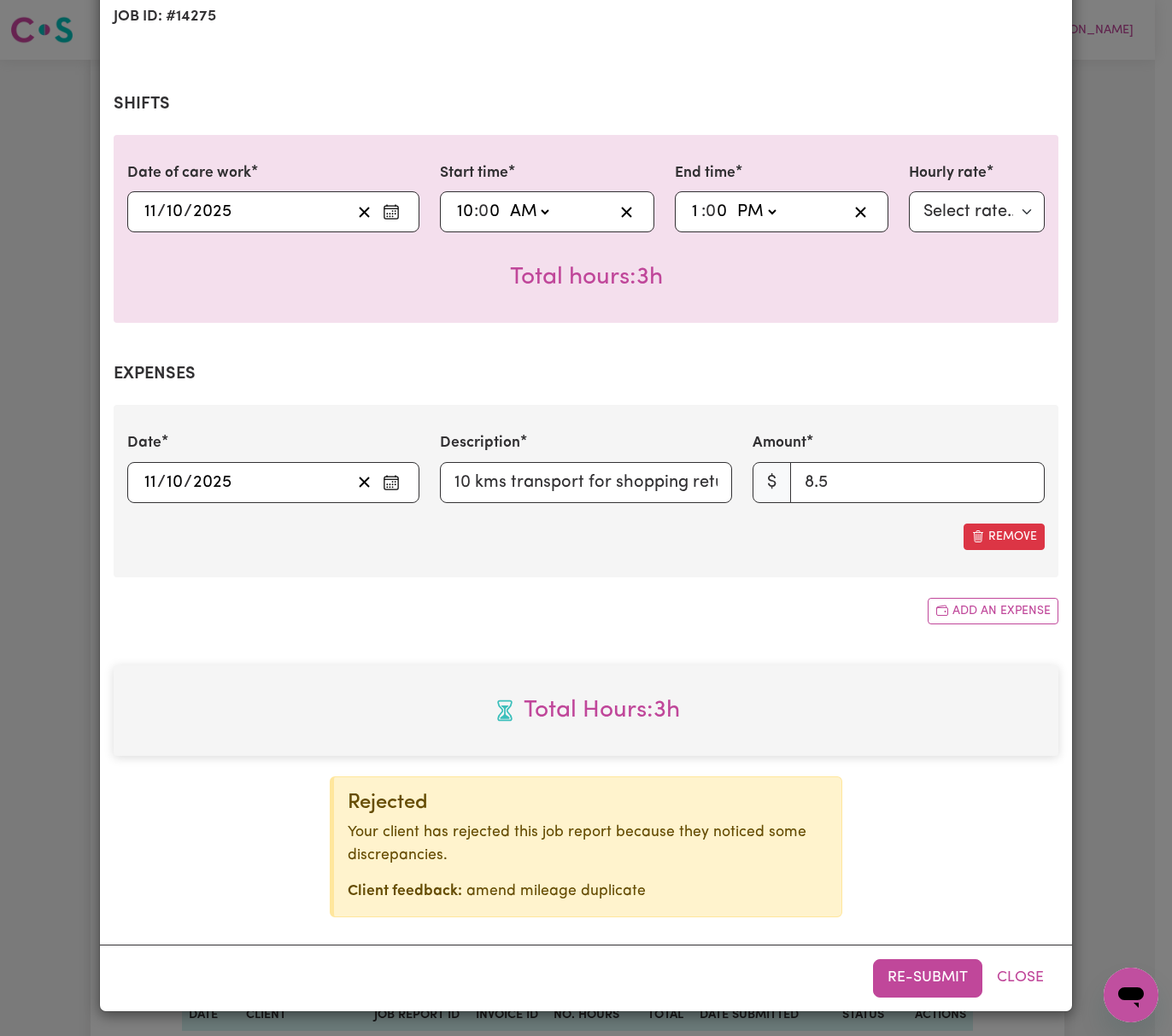
click at [940, 976] on button "Re-submit" at bounding box center [928, 978] width 109 height 38
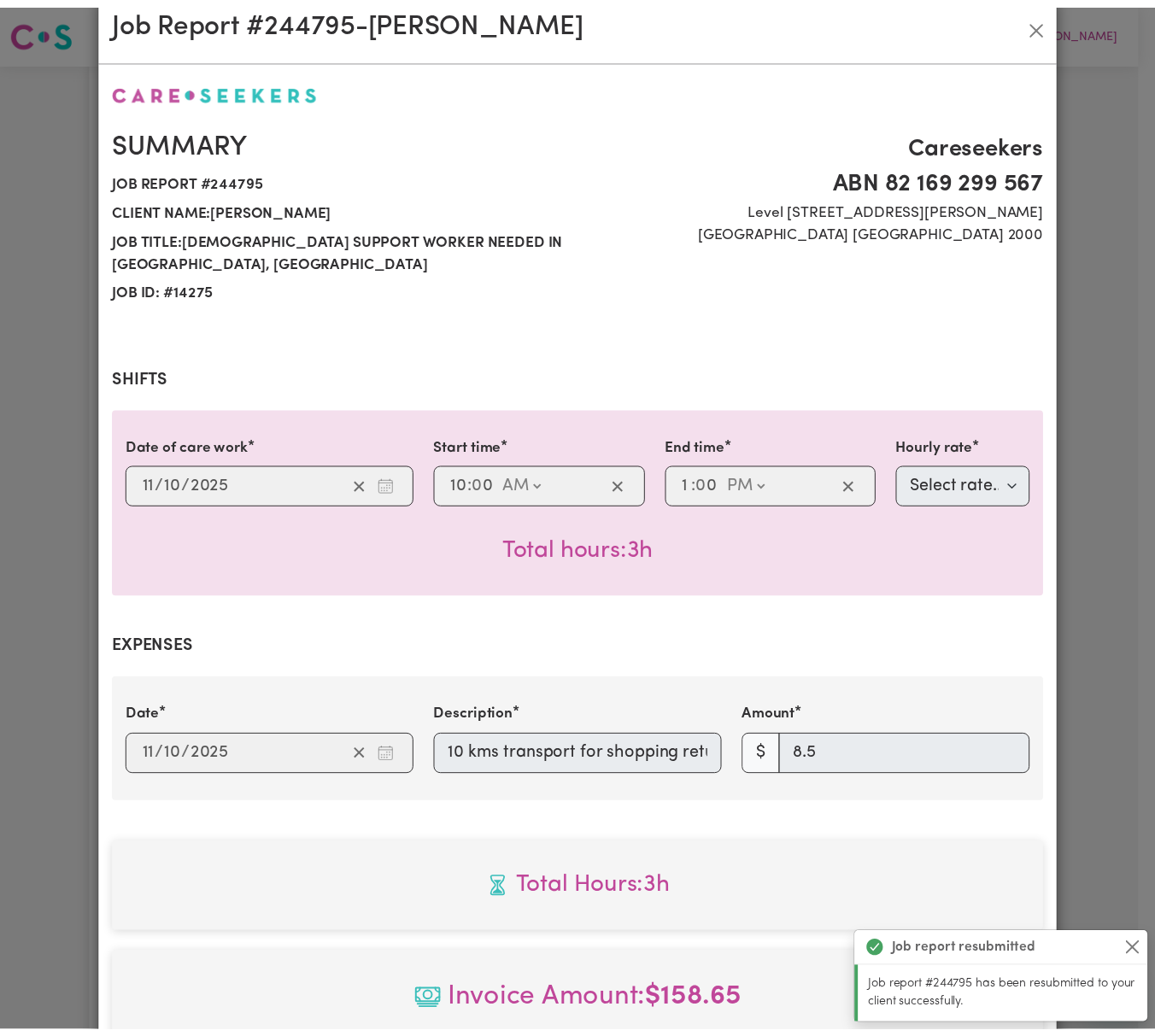
scroll to position [0, 0]
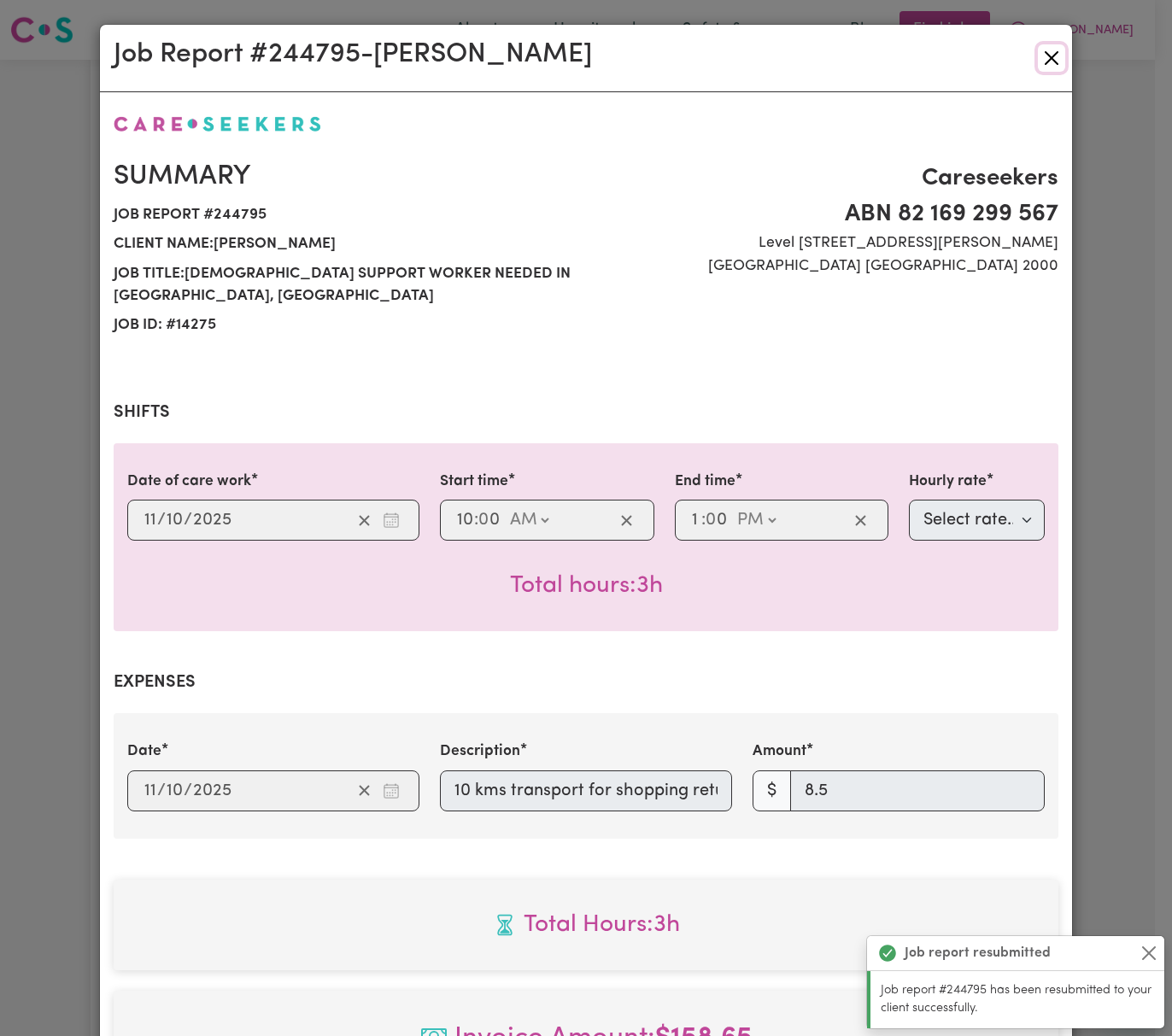
click at [1038, 60] on button "Close" at bounding box center [1051, 58] width 28 height 28
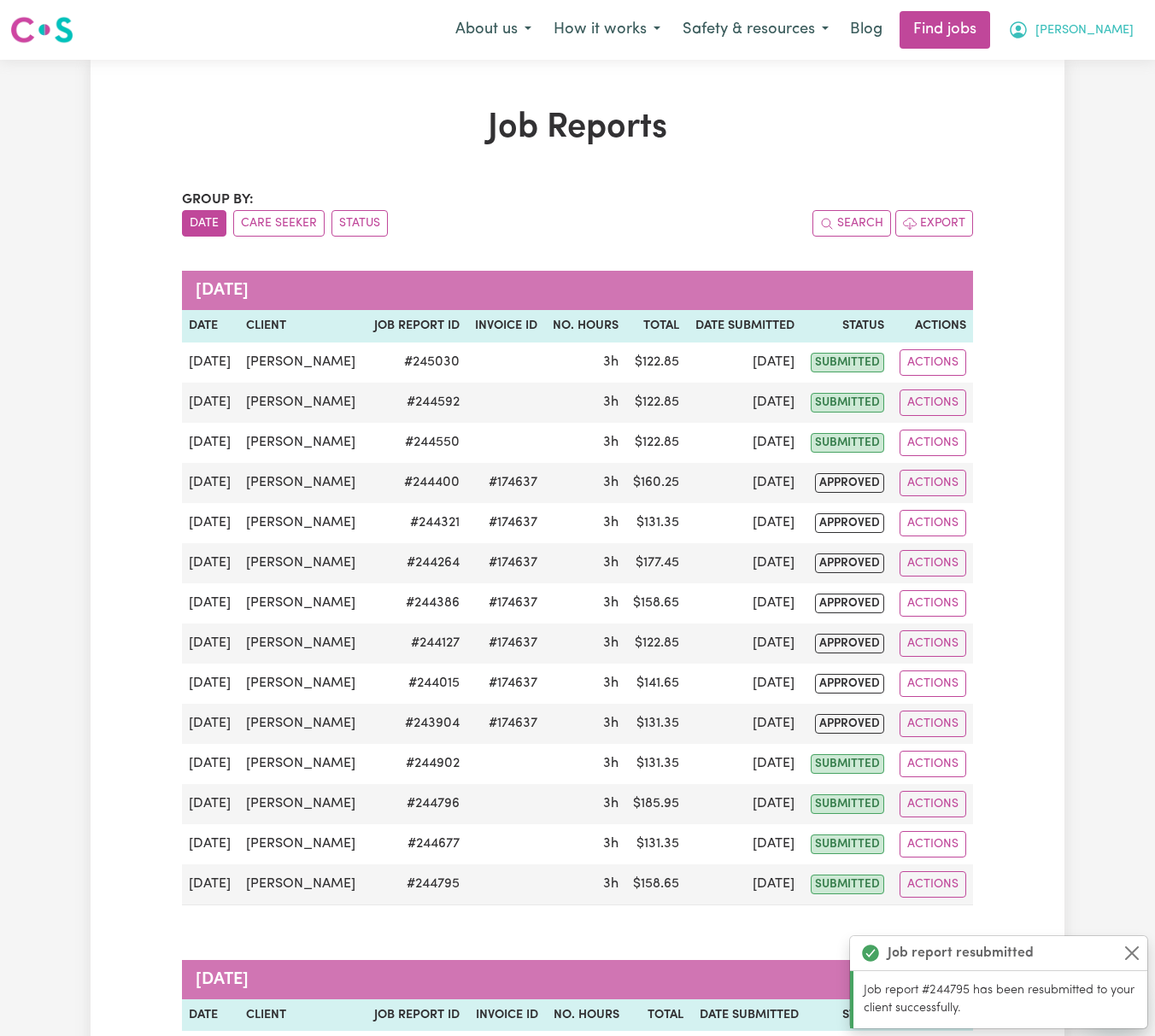
click at [1101, 29] on span "[PERSON_NAME]" at bounding box center [1084, 30] width 98 height 19
click at [1117, 123] on link "Logout" at bounding box center [1076, 131] width 135 height 32
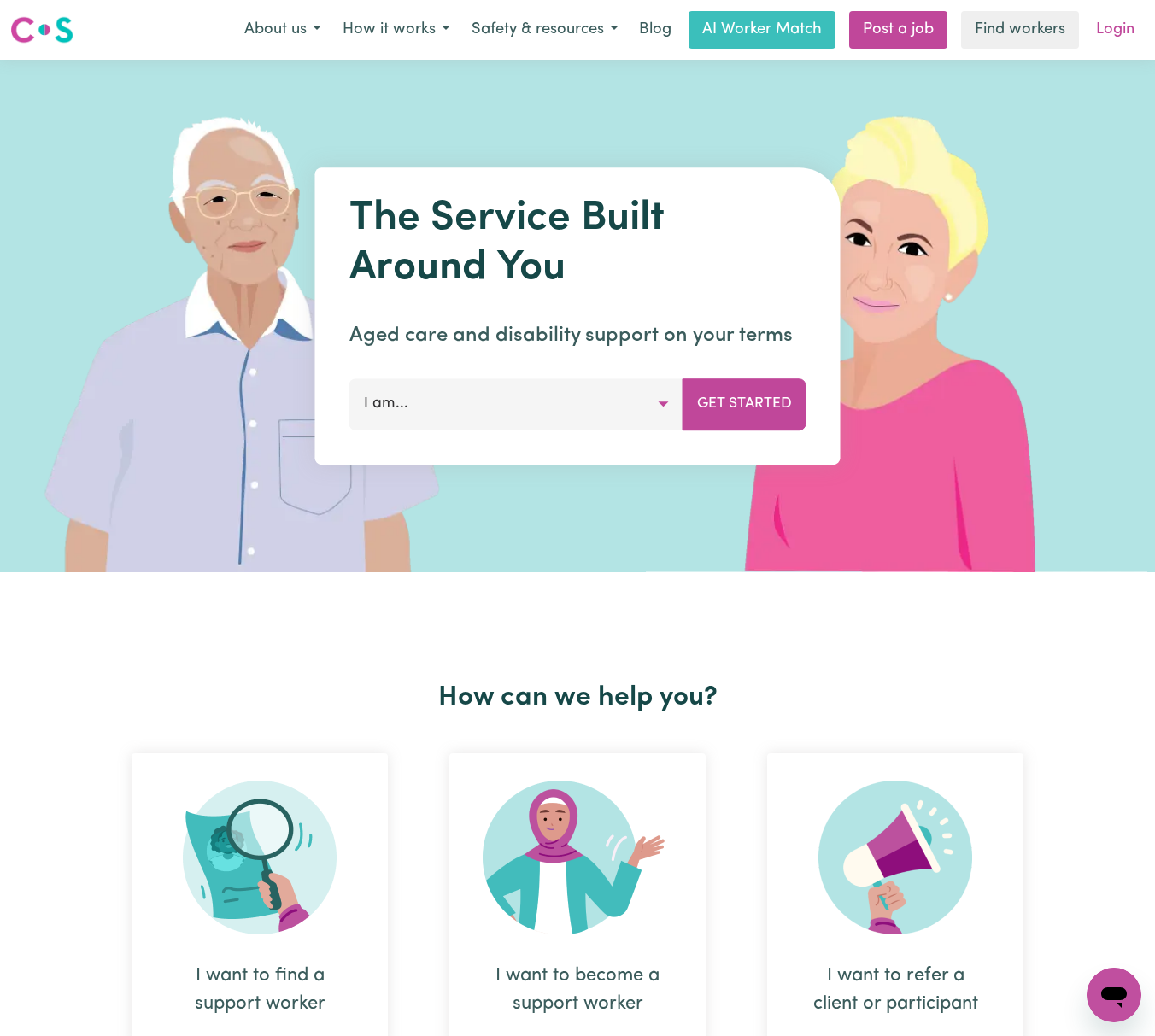
click at [1106, 19] on link "Login" at bounding box center [1116, 29] width 59 height 38
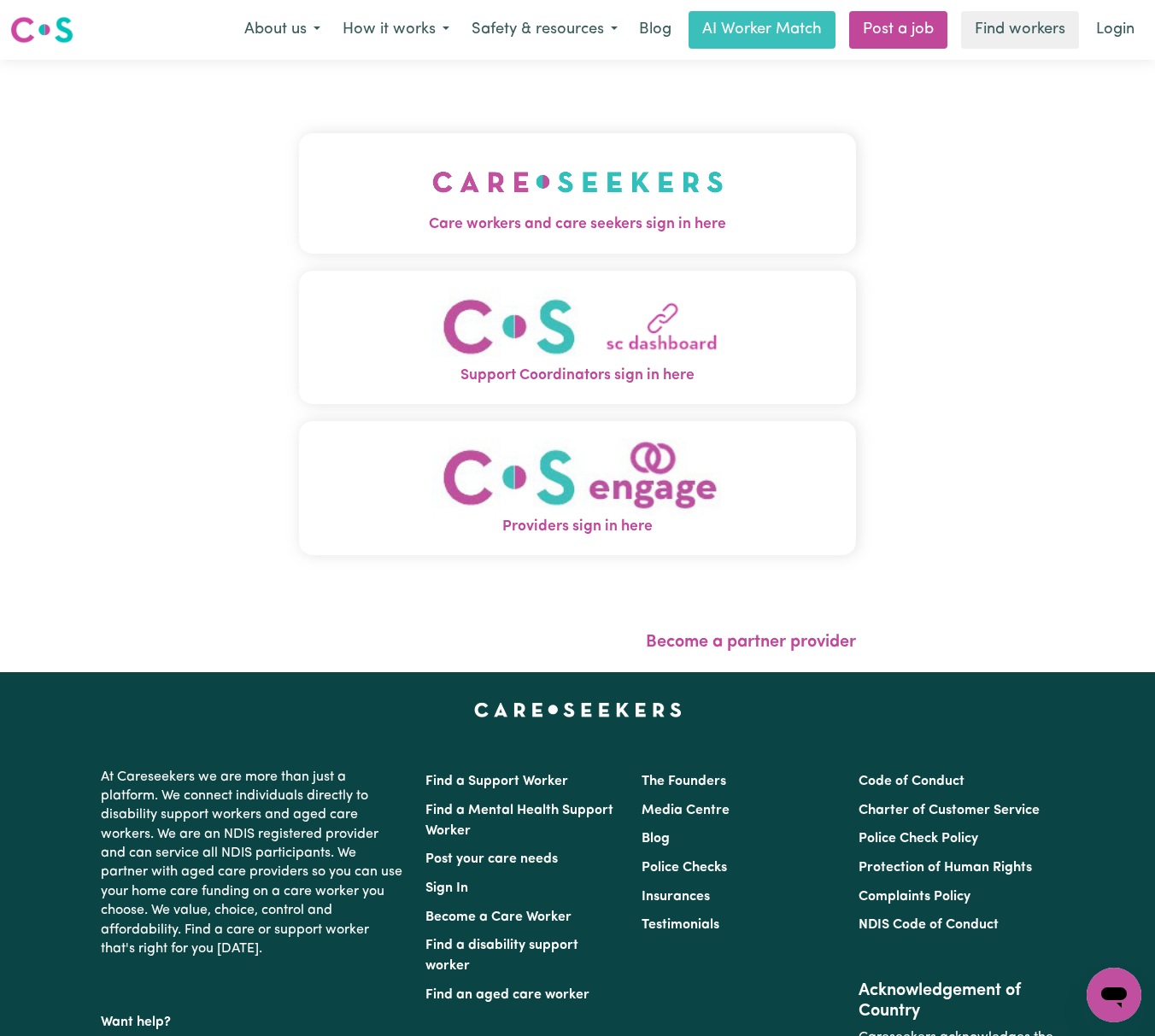
click at [752, 178] on button "Care workers and care seekers sign in here" at bounding box center [578, 193] width 557 height 120
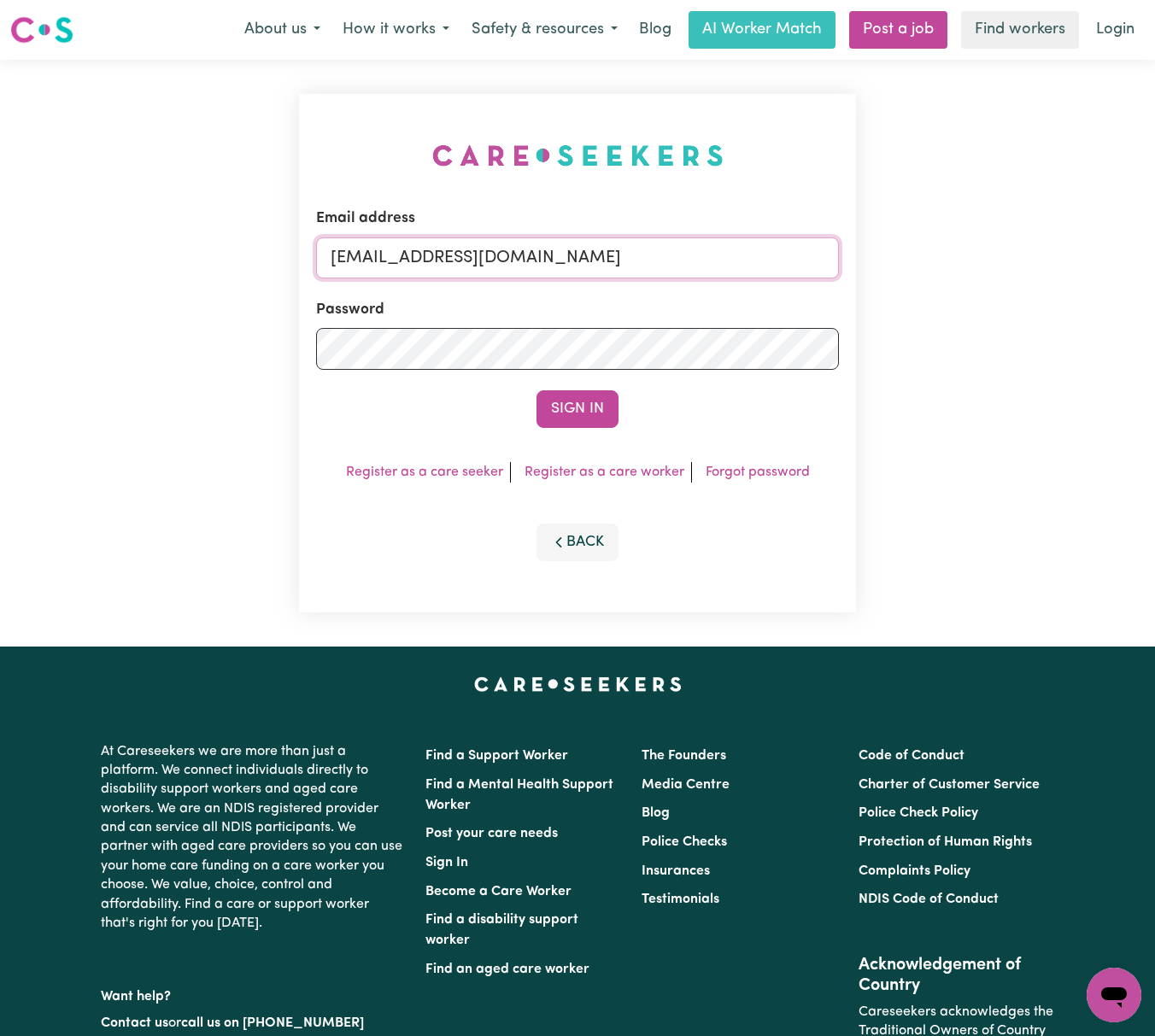
click at [641, 250] on input "[EMAIL_ADDRESS][DOMAIN_NAME]" at bounding box center [578, 258] width 523 height 41
drag, startPoint x: 418, startPoint y: 254, endPoint x: 996, endPoint y: 243, distance: 578.1
click at [996, 243] on div "Email address [EMAIL_ADDRESS][DOMAIN_NAME] Password Sign In Register as a care …" at bounding box center [578, 353] width 1155 height 587
type input "[EMAIL_ADDRESS][DOMAIN_NAME]"
click at [536, 391] on button "Sign In" at bounding box center [578, 409] width 82 height 38
